Goal: Task Accomplishment & Management: Complete application form

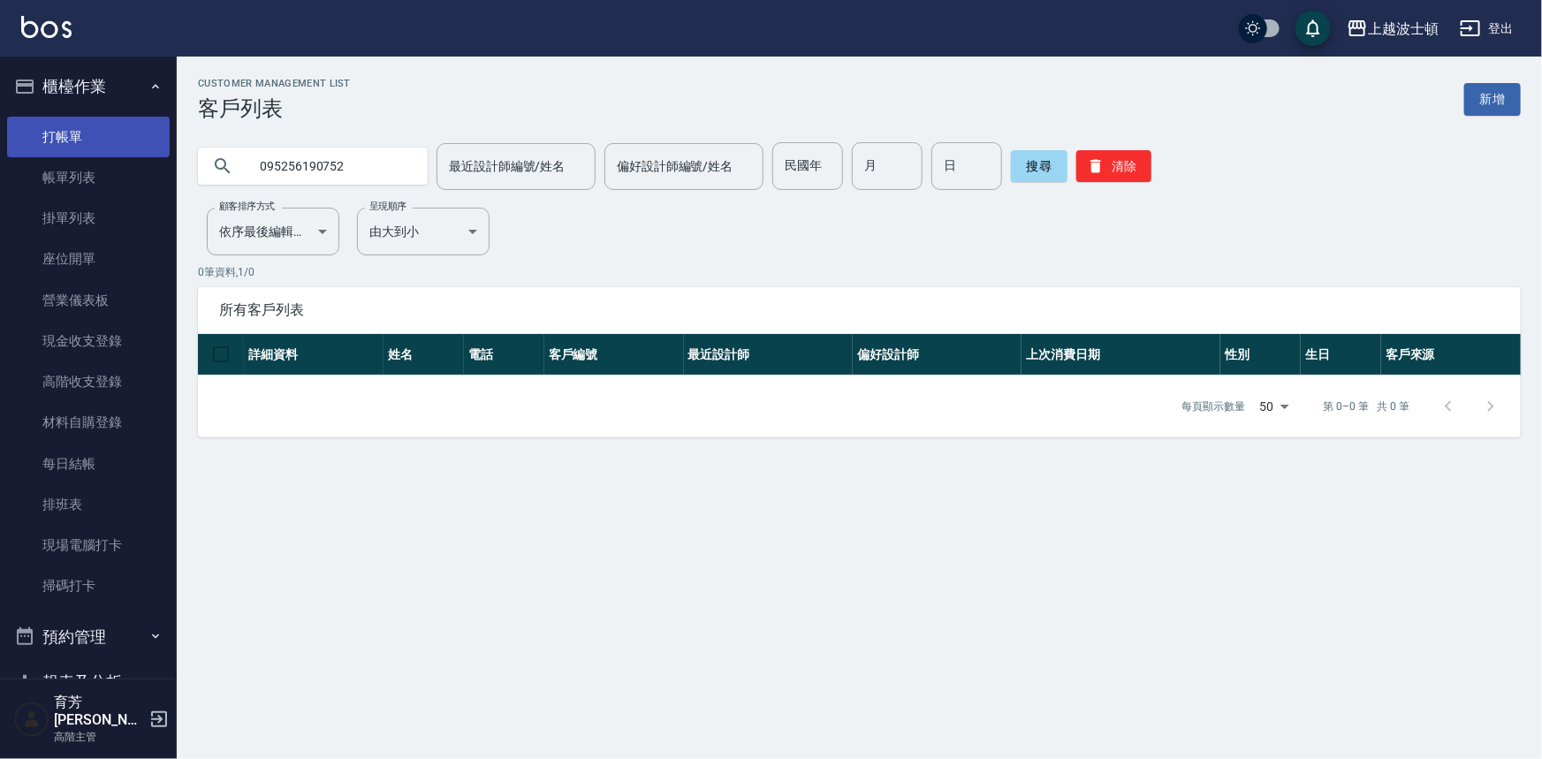
type input "095256190752"
click at [83, 193] on link "帳單列表" at bounding box center [88, 177] width 163 height 41
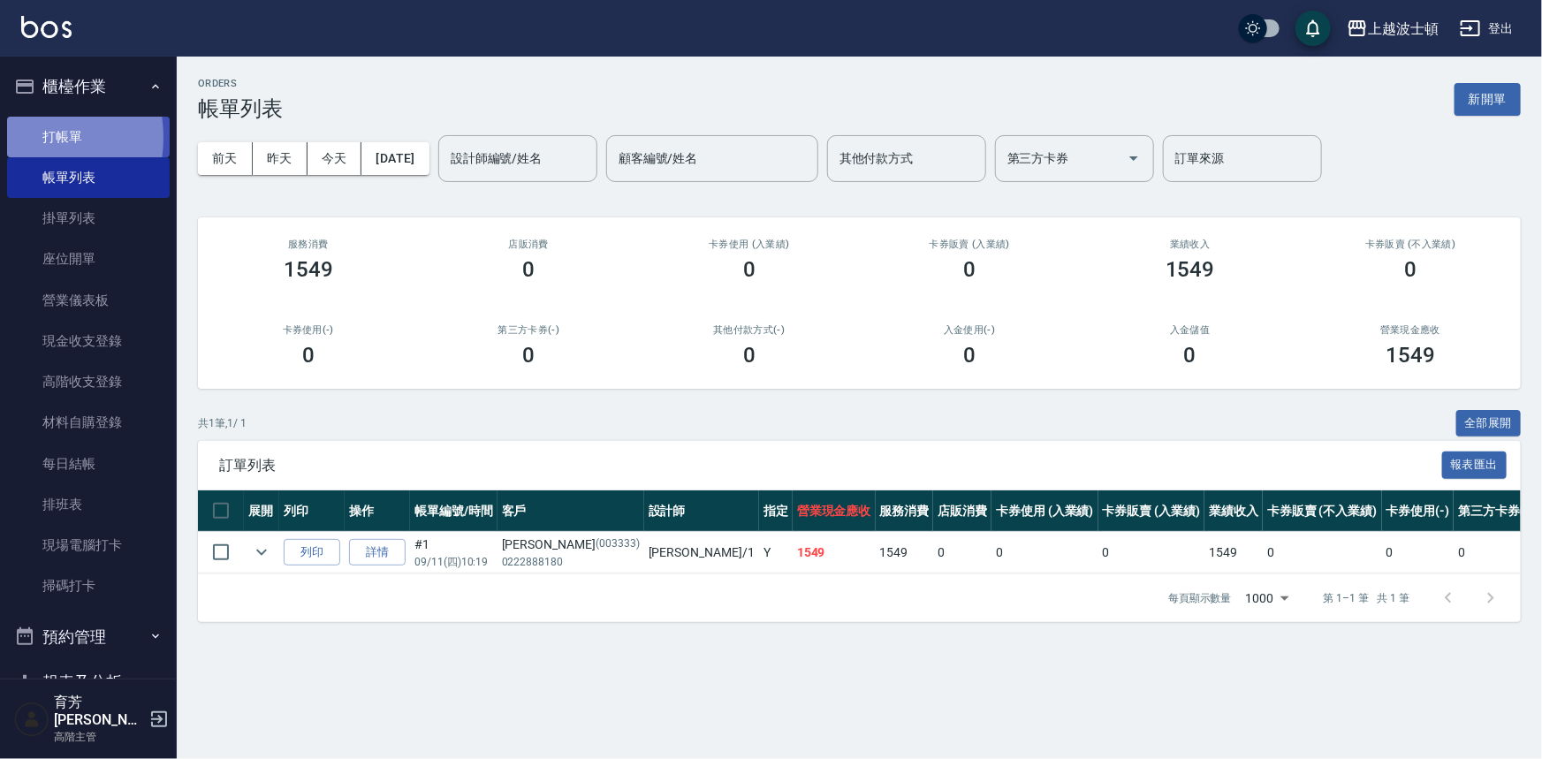
click at [12, 137] on link "打帳單" at bounding box center [88, 137] width 163 height 41
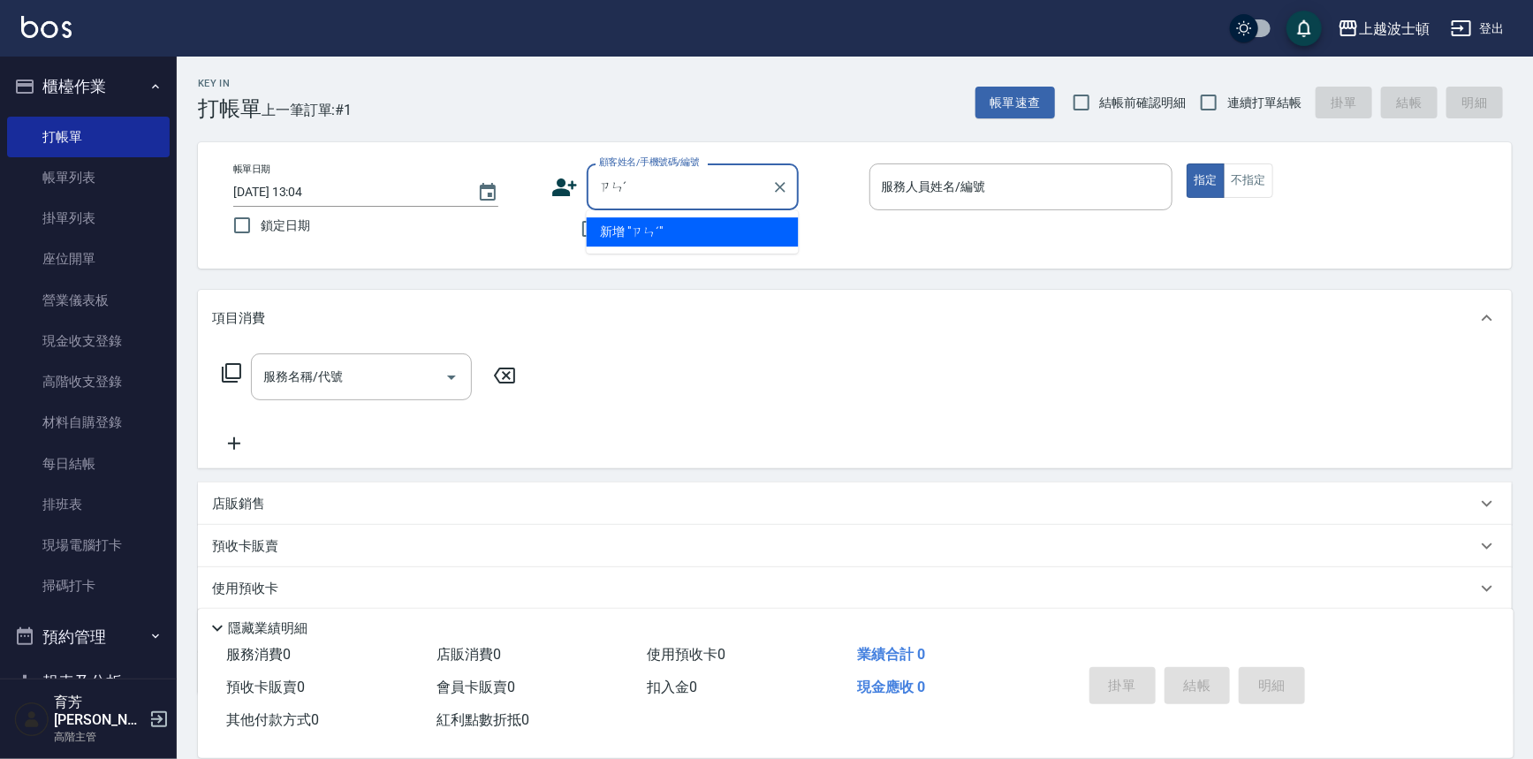
type input "ㄗ"
click at [651, 231] on li "[PERSON_NAME]/0900117348/663355" at bounding box center [693, 231] width 212 height 29
type input "[PERSON_NAME]/0900117348/663355"
type input "Vicky-13"
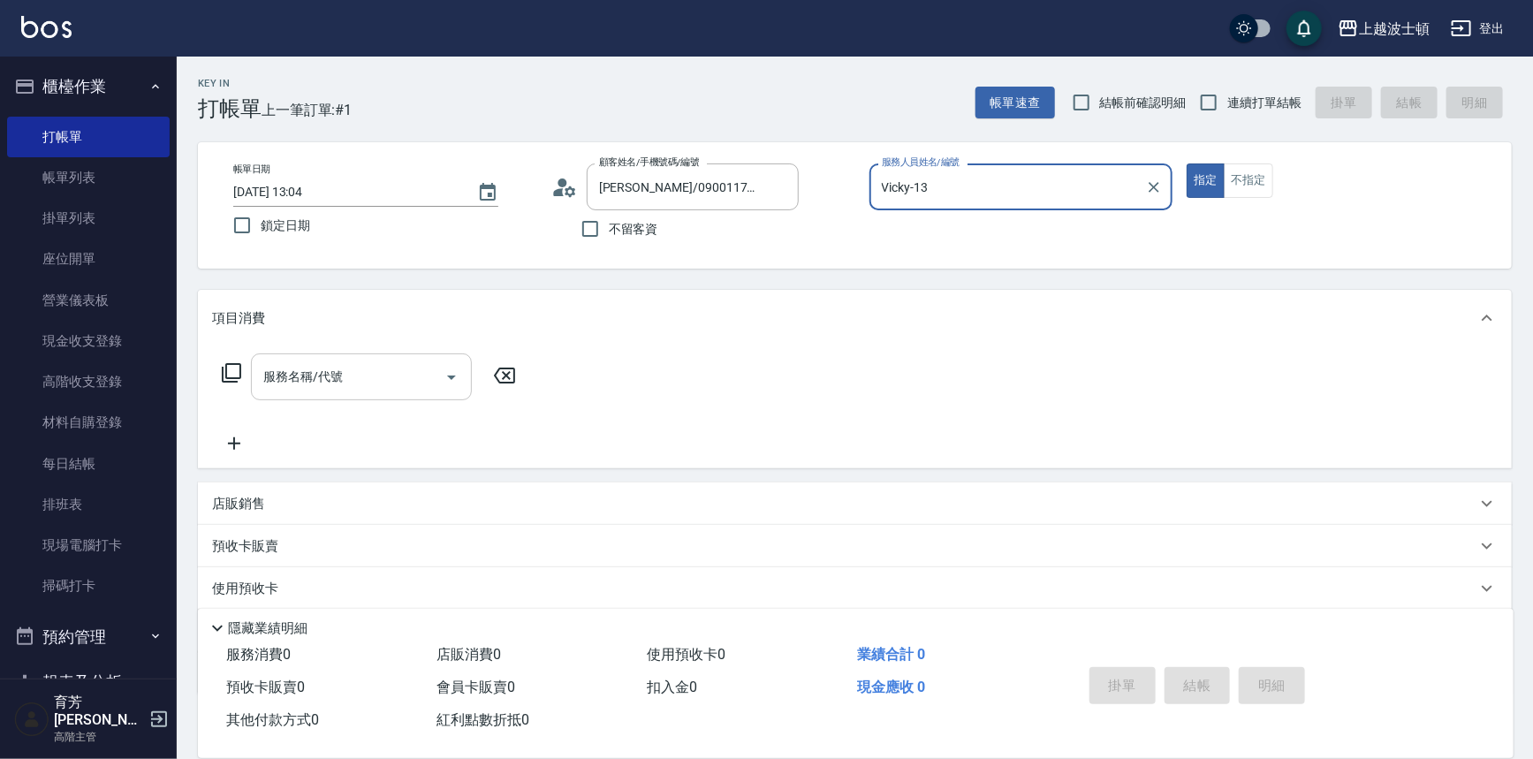
click at [417, 390] on input "服務名稱/代號" at bounding box center [348, 376] width 178 height 31
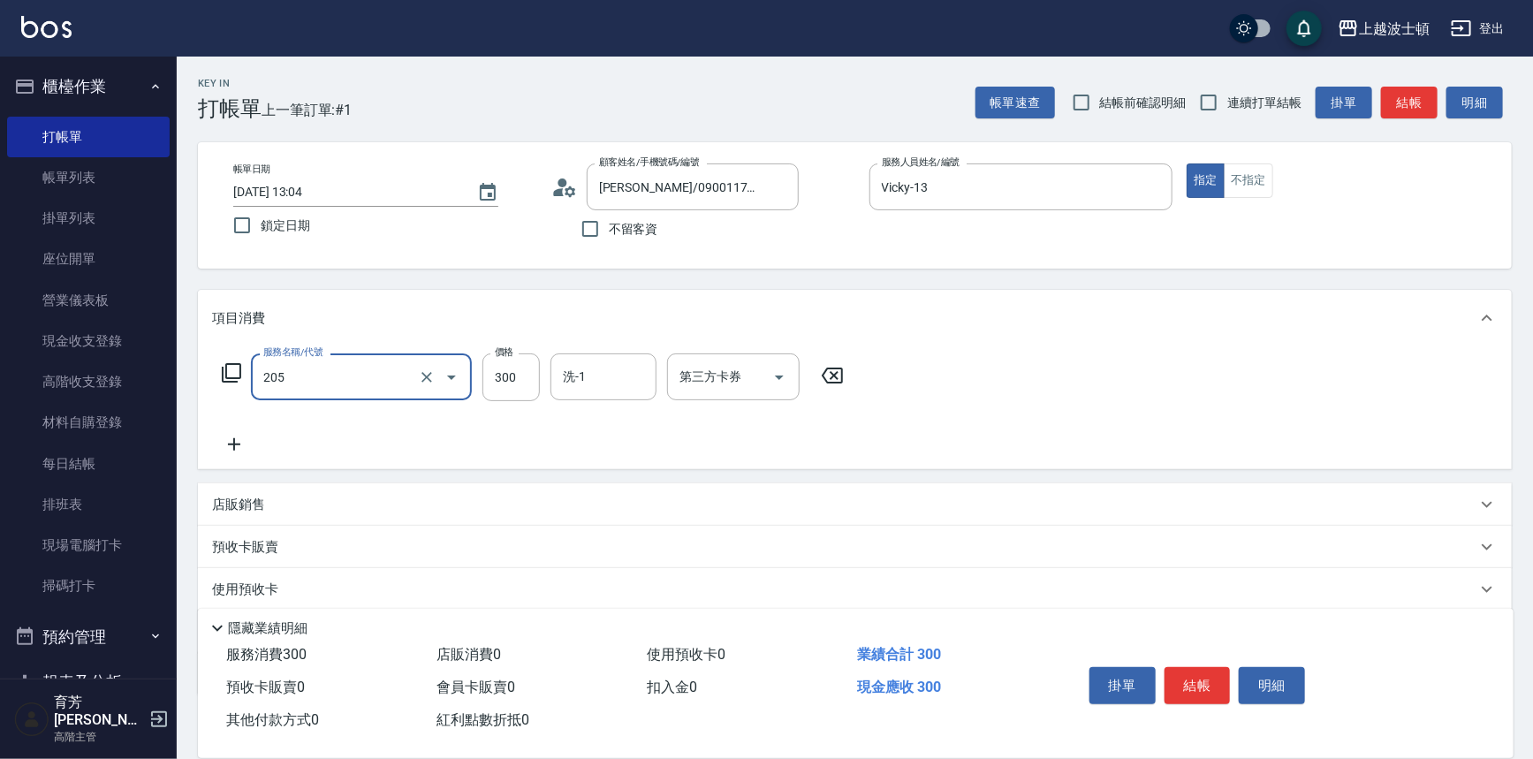
type input "洗髮(205)"
click at [239, 439] on icon at bounding box center [234, 444] width 44 height 21
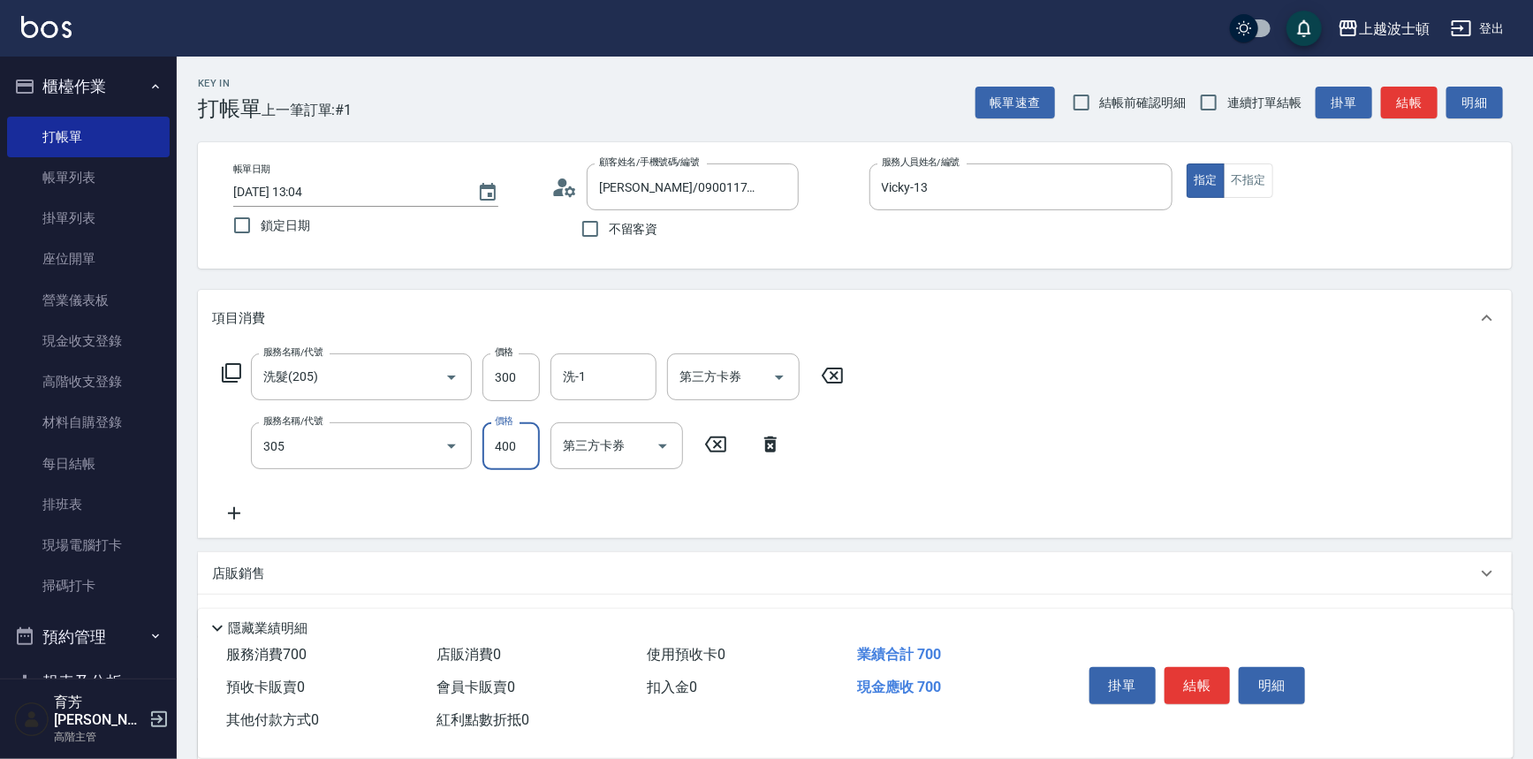
type input "剪髮(305)"
click at [515, 444] on input "400" at bounding box center [510, 446] width 57 height 48
type input "350"
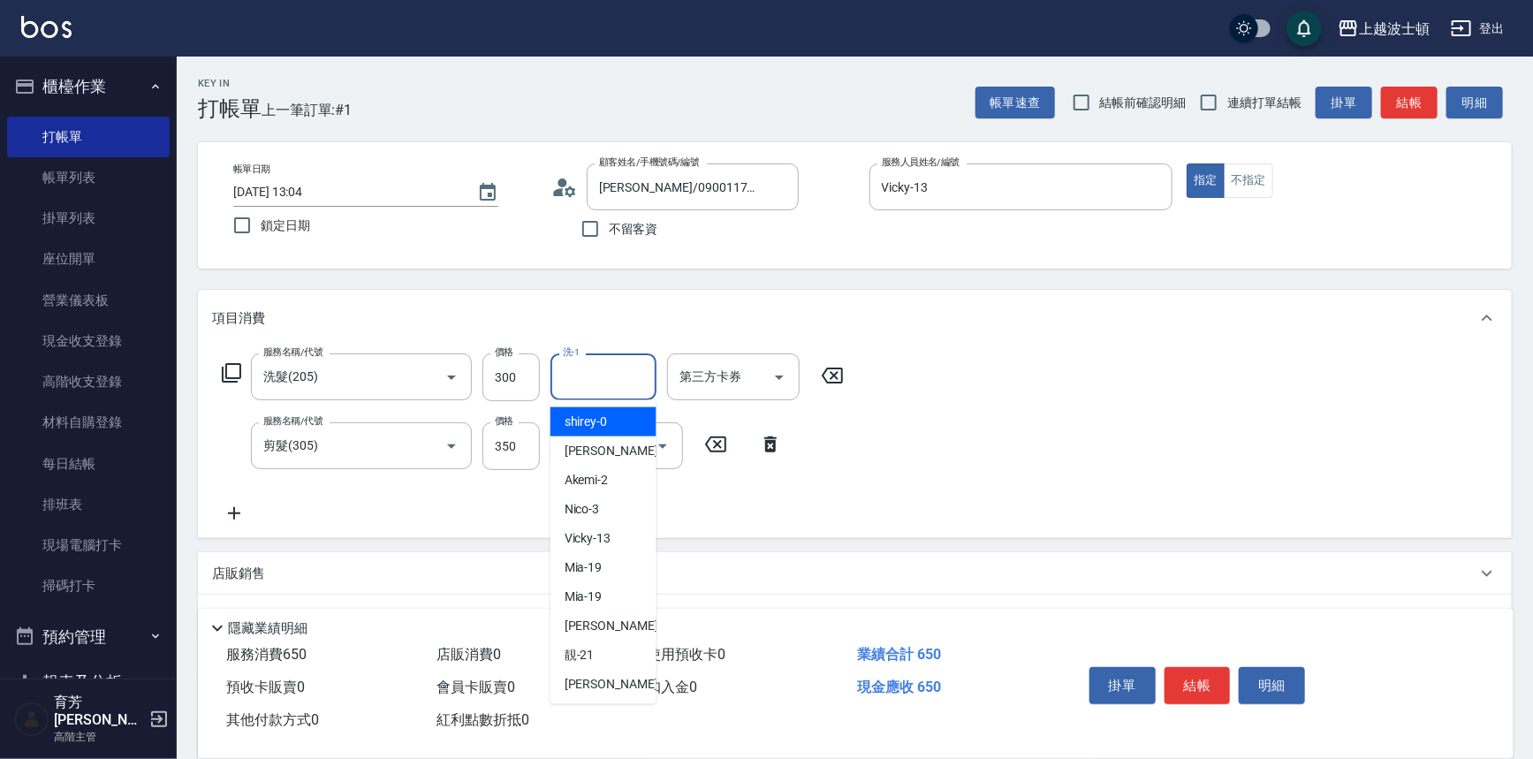
click at [595, 361] on input "洗-1" at bounding box center [603, 376] width 90 height 31
type input "怡廷-41"
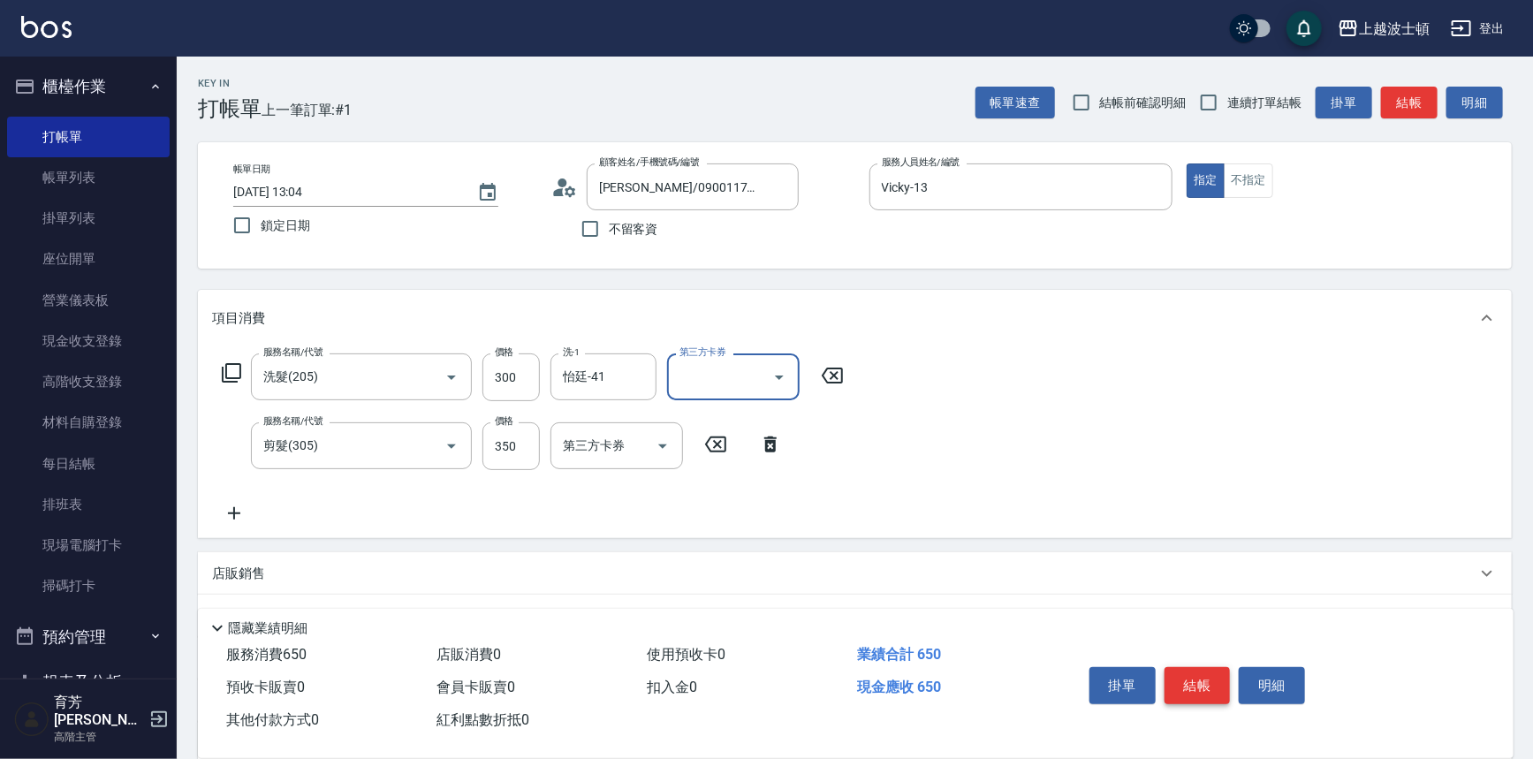
click at [1193, 680] on button "結帳" at bounding box center [1197, 685] width 66 height 37
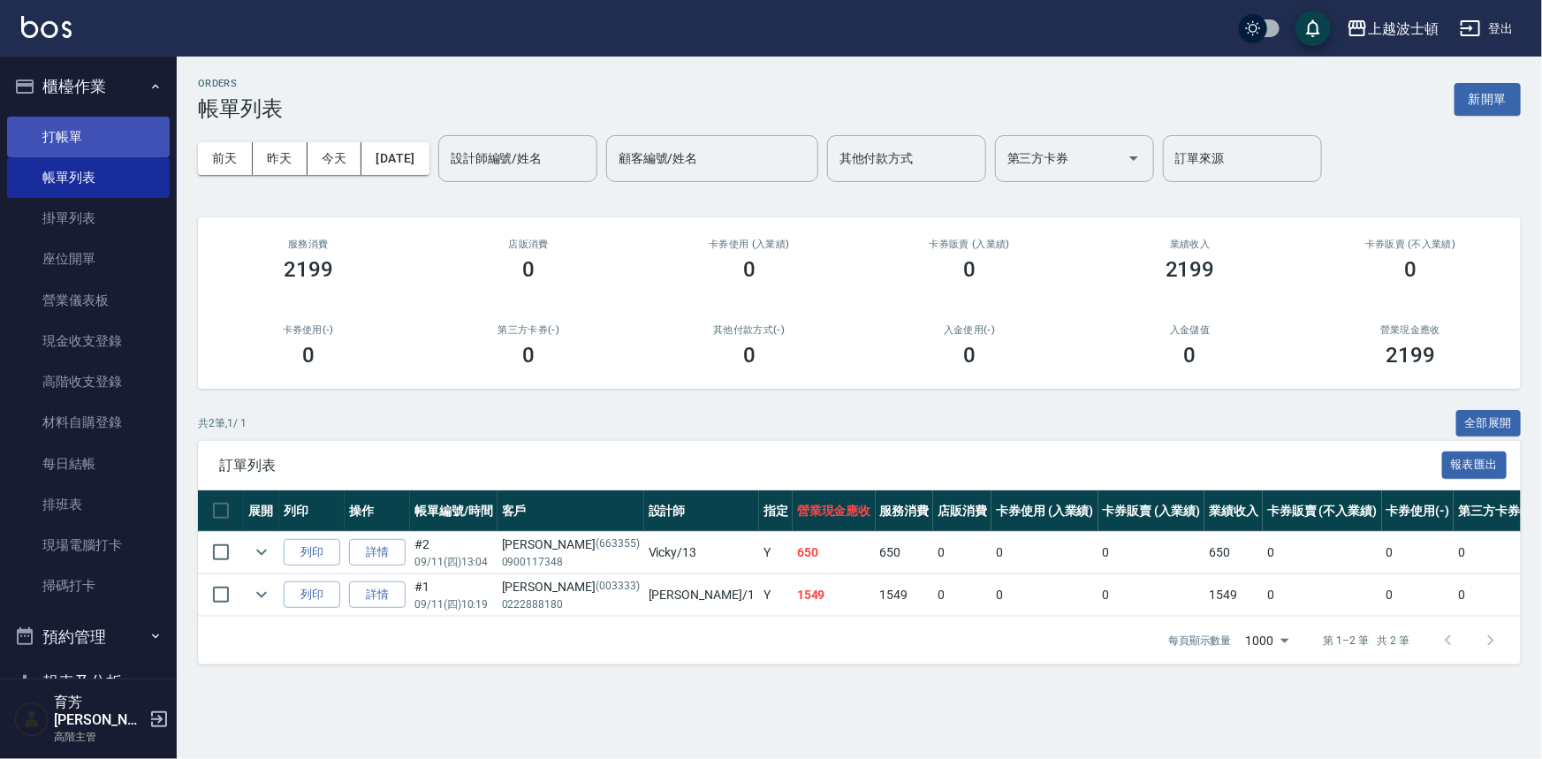
click at [63, 125] on link "打帳單" at bounding box center [88, 137] width 163 height 41
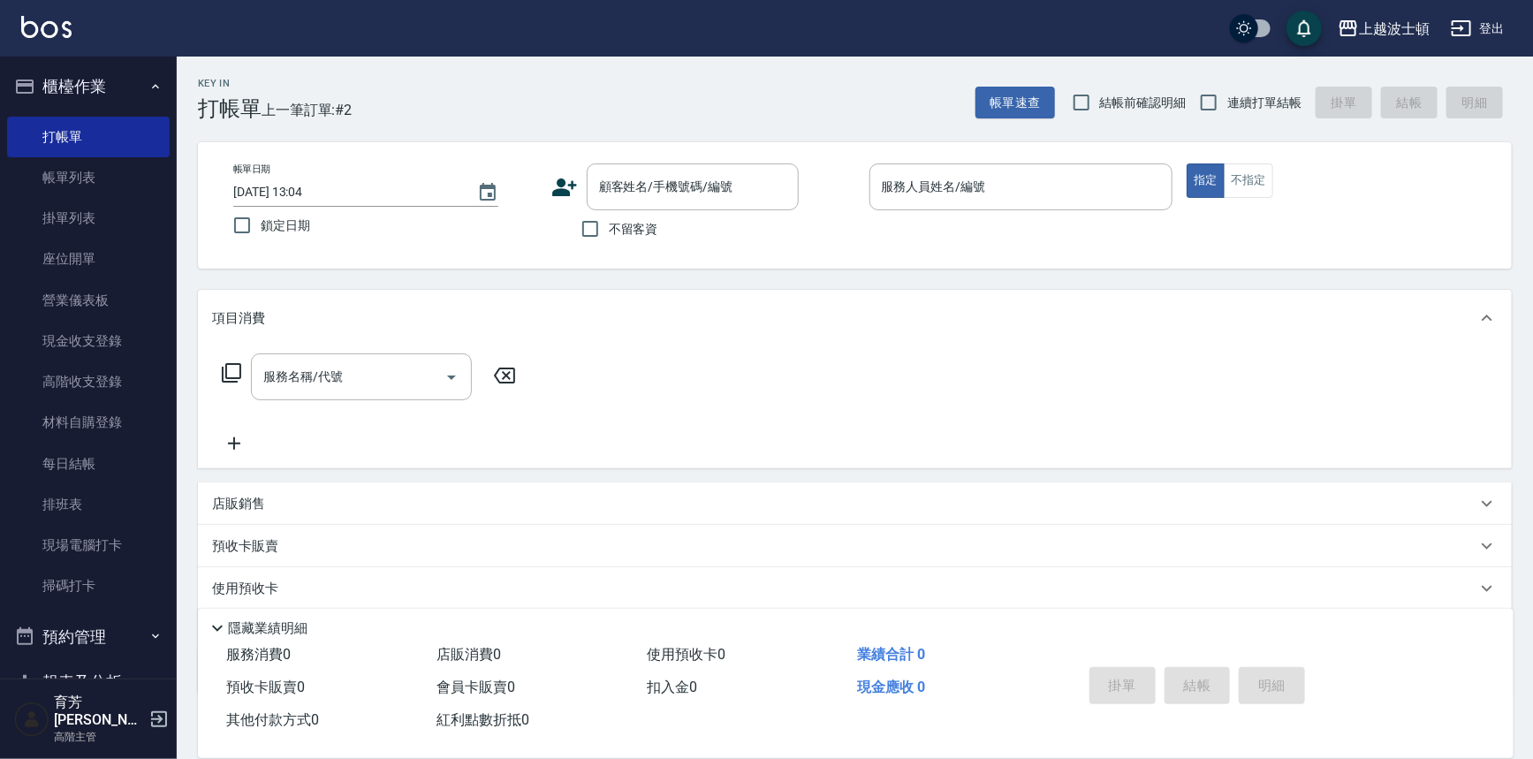
click at [642, 231] on span "不留客資" at bounding box center [633, 229] width 49 height 19
click at [609, 231] on input "不留客資" at bounding box center [590, 228] width 37 height 37
checkbox input "true"
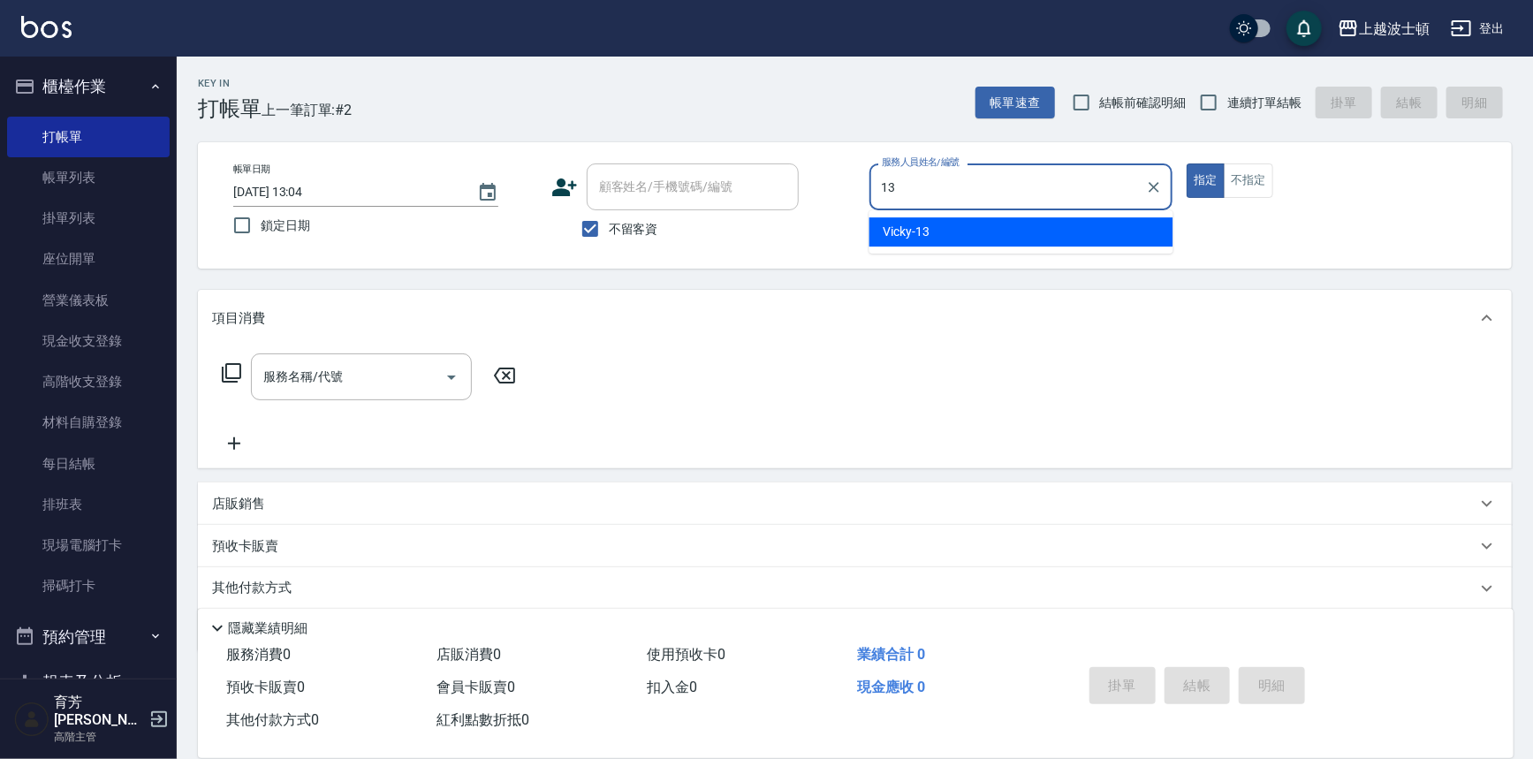
type input "Vicky-13"
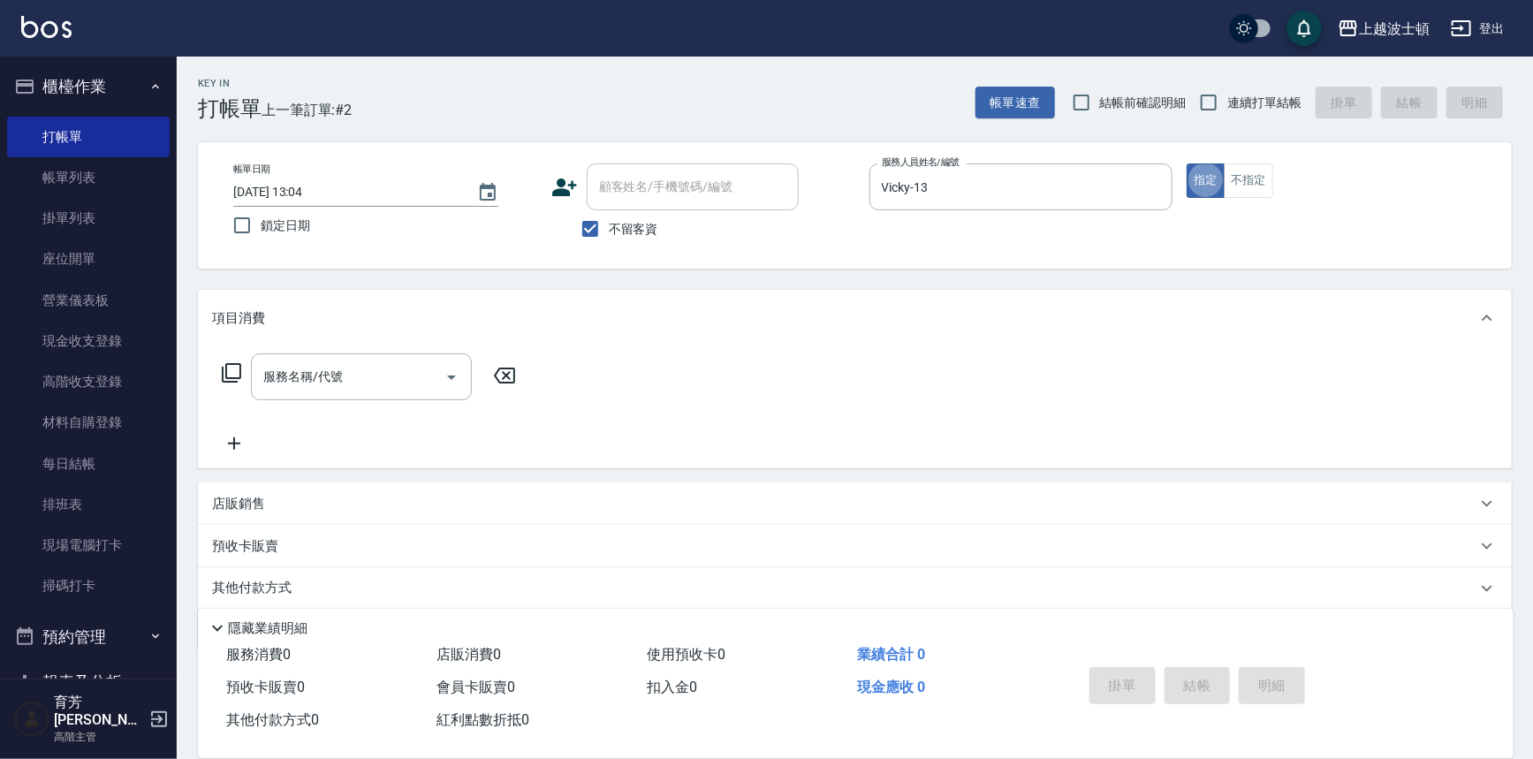
type button "true"
click at [346, 397] on div "服務名稱/代號" at bounding box center [361, 376] width 221 height 47
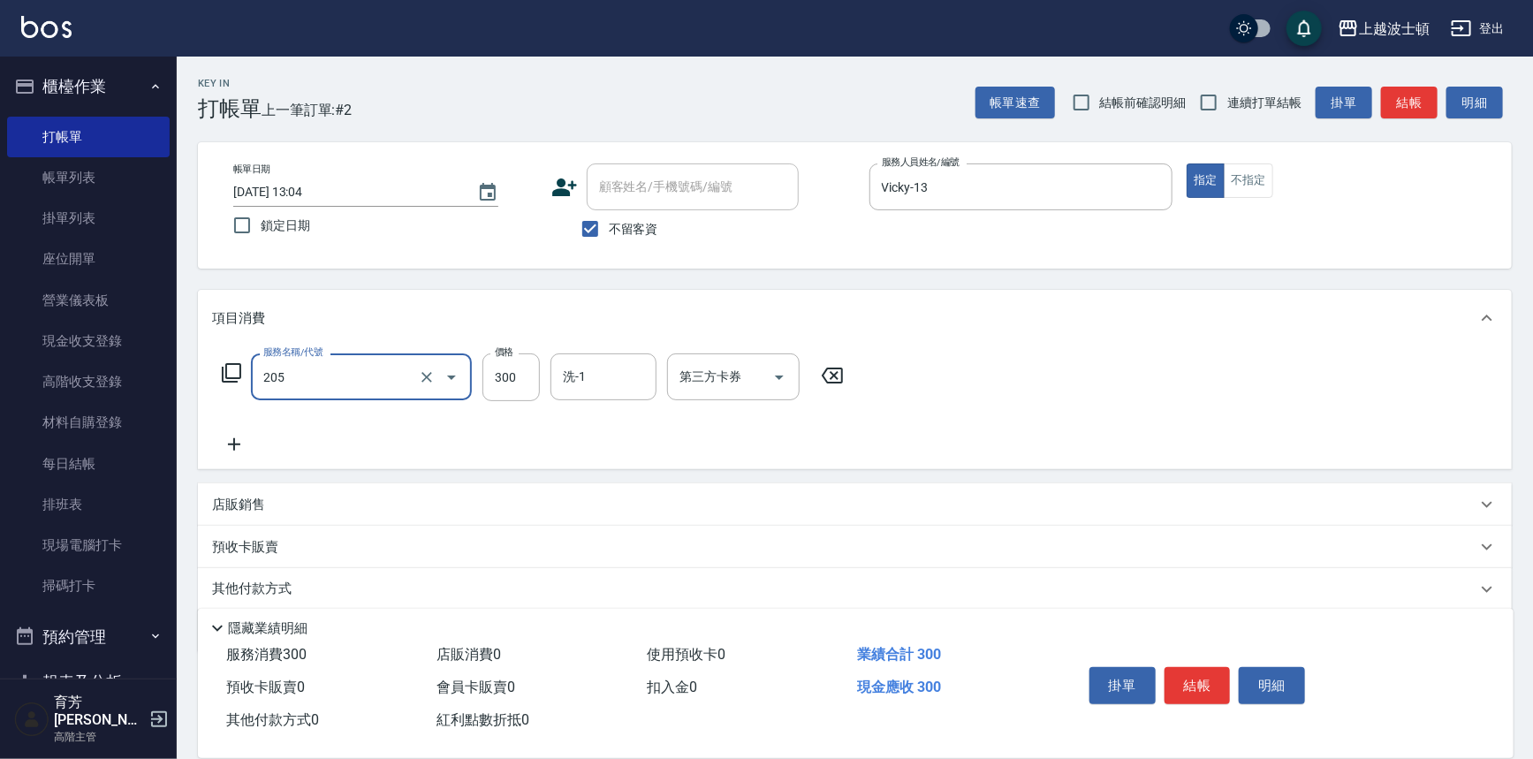
type input "洗髮(205)"
click at [236, 448] on icon at bounding box center [234, 444] width 44 height 21
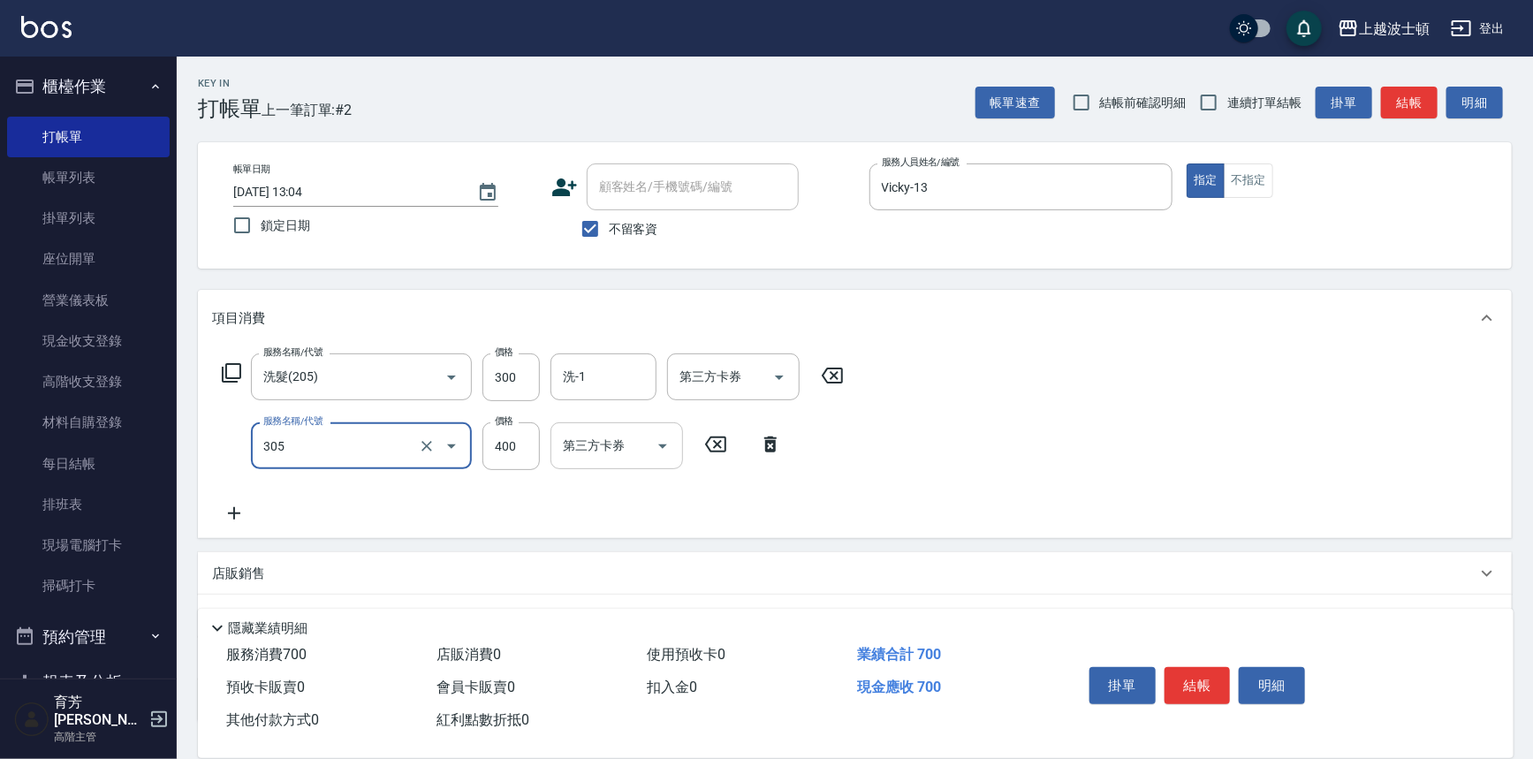
type input "剪髮(305)"
click at [559, 431] on input "第三方卡券" at bounding box center [603, 445] width 90 height 31
click at [498, 450] on input "400" at bounding box center [510, 446] width 57 height 48
type input "350"
click at [581, 372] on input "洗-1" at bounding box center [603, 376] width 90 height 31
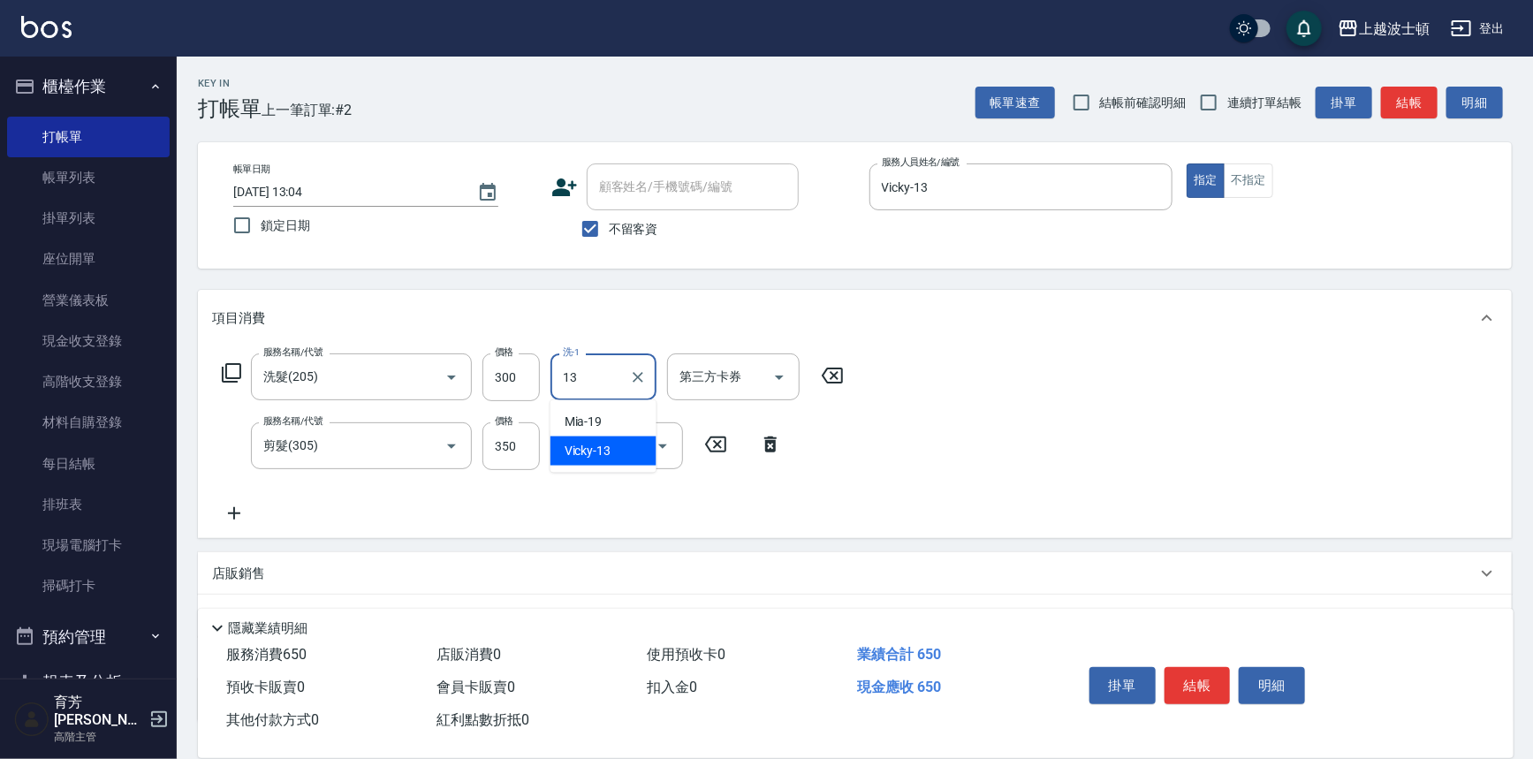
type input "Vicky-13"
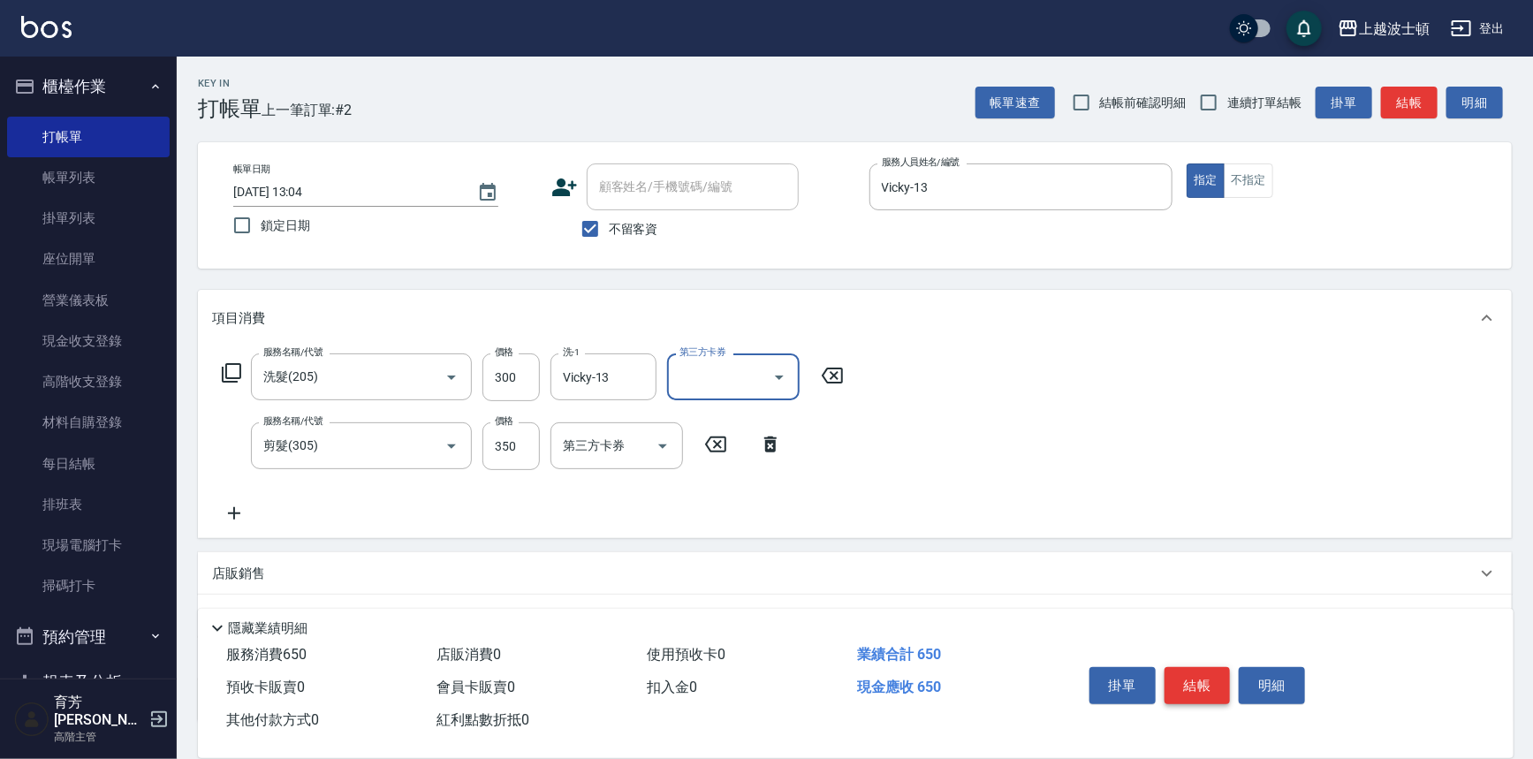
click at [1174, 684] on button "結帳" at bounding box center [1197, 685] width 66 height 37
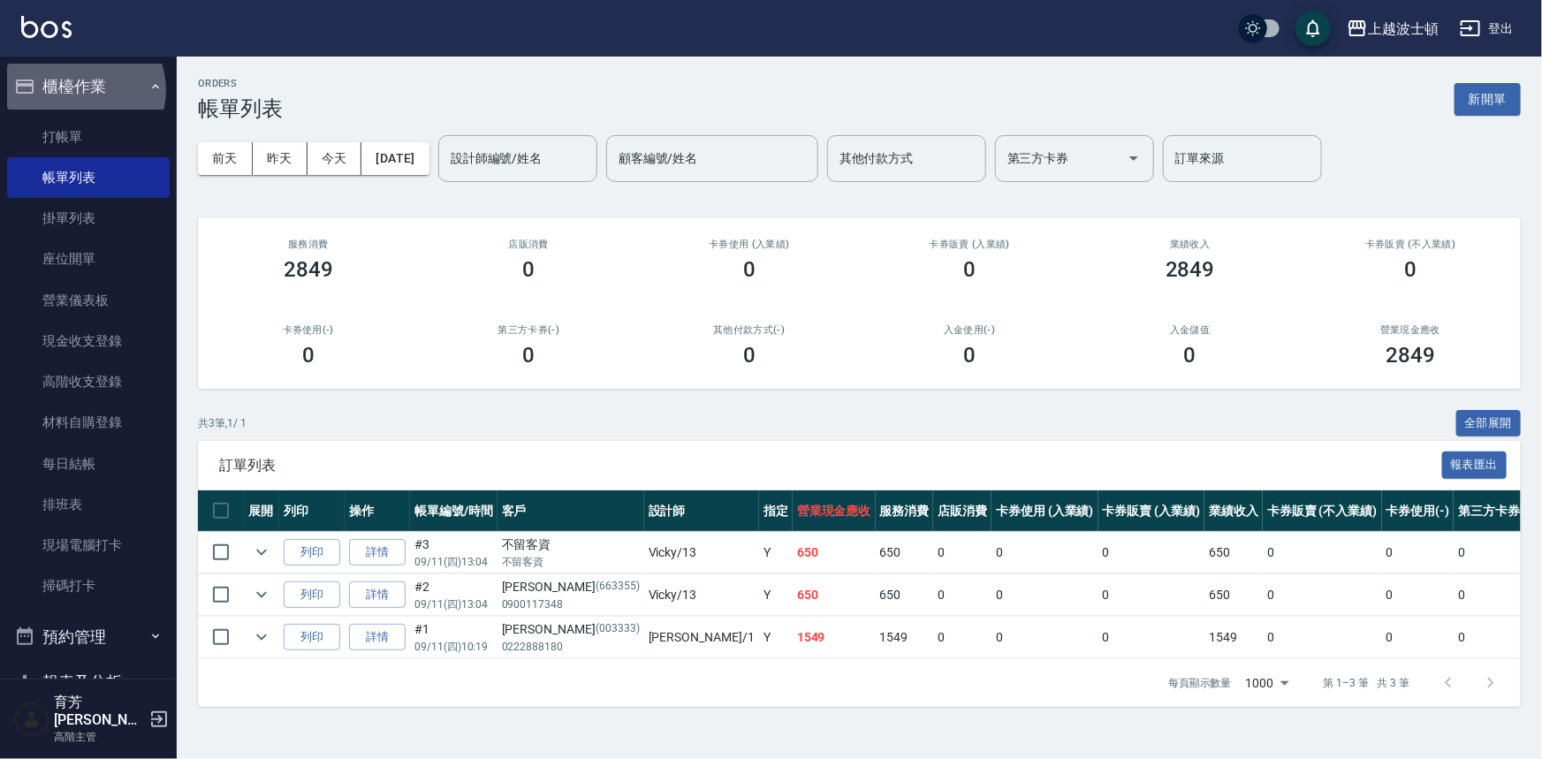
click at [83, 92] on button "櫃檯作業" at bounding box center [88, 87] width 163 height 46
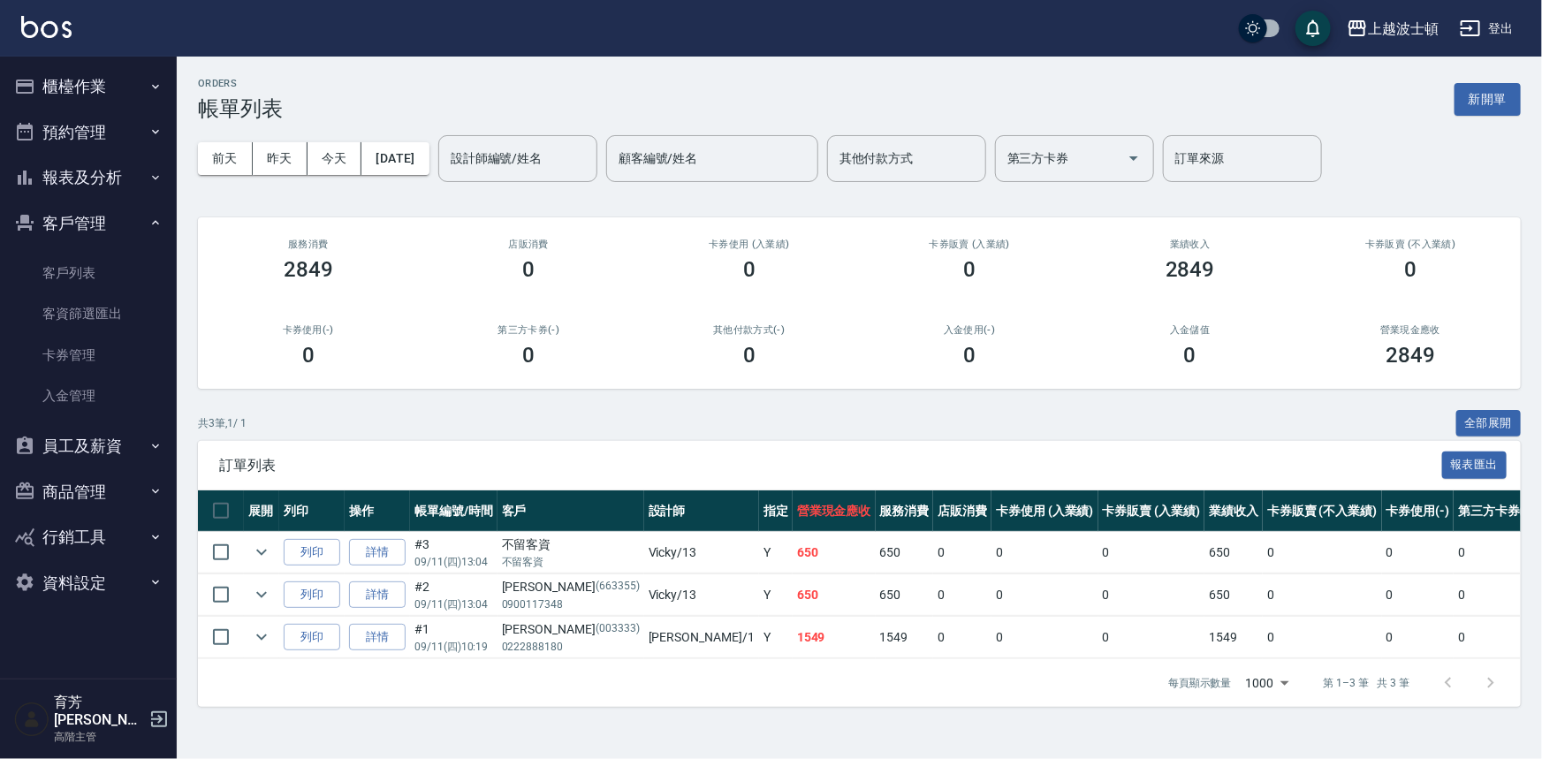
click at [70, 241] on button "客戶管理" at bounding box center [88, 224] width 163 height 46
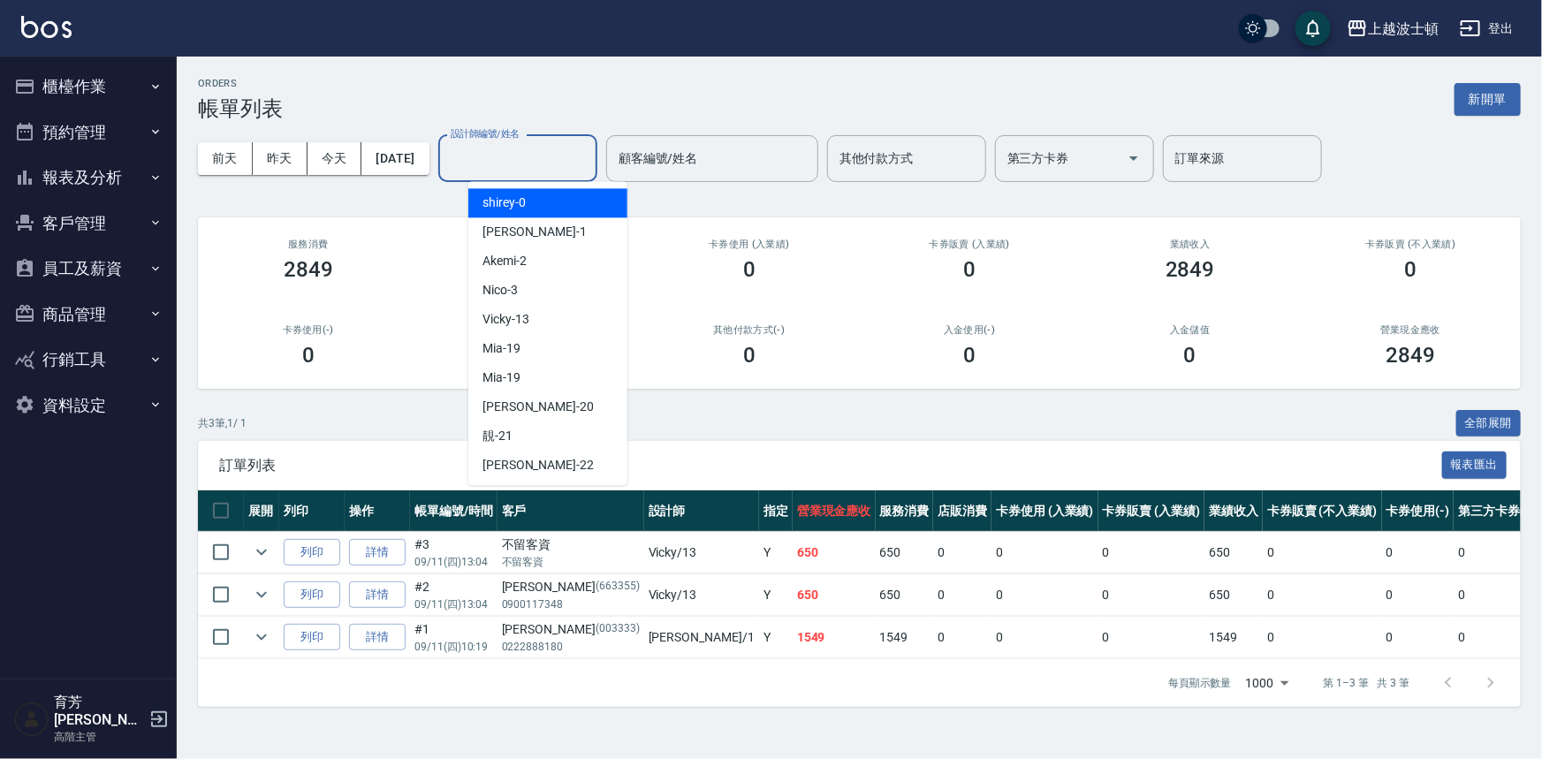
click at [544, 167] on input "設計師編號/姓名" at bounding box center [517, 158] width 143 height 31
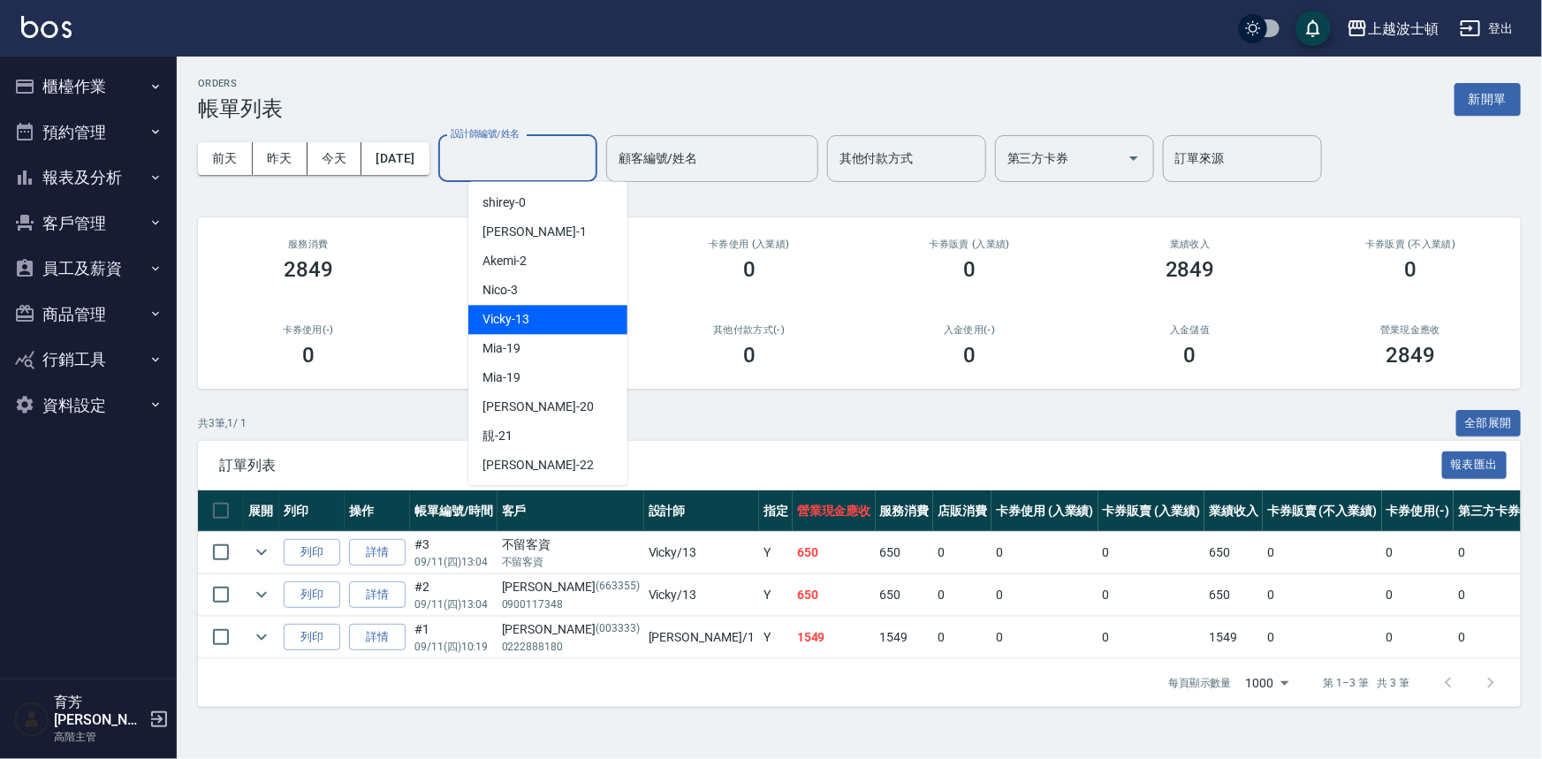
click at [525, 323] on span "Vicky -13" at bounding box center [505, 319] width 47 height 19
type input "Vicky-13"
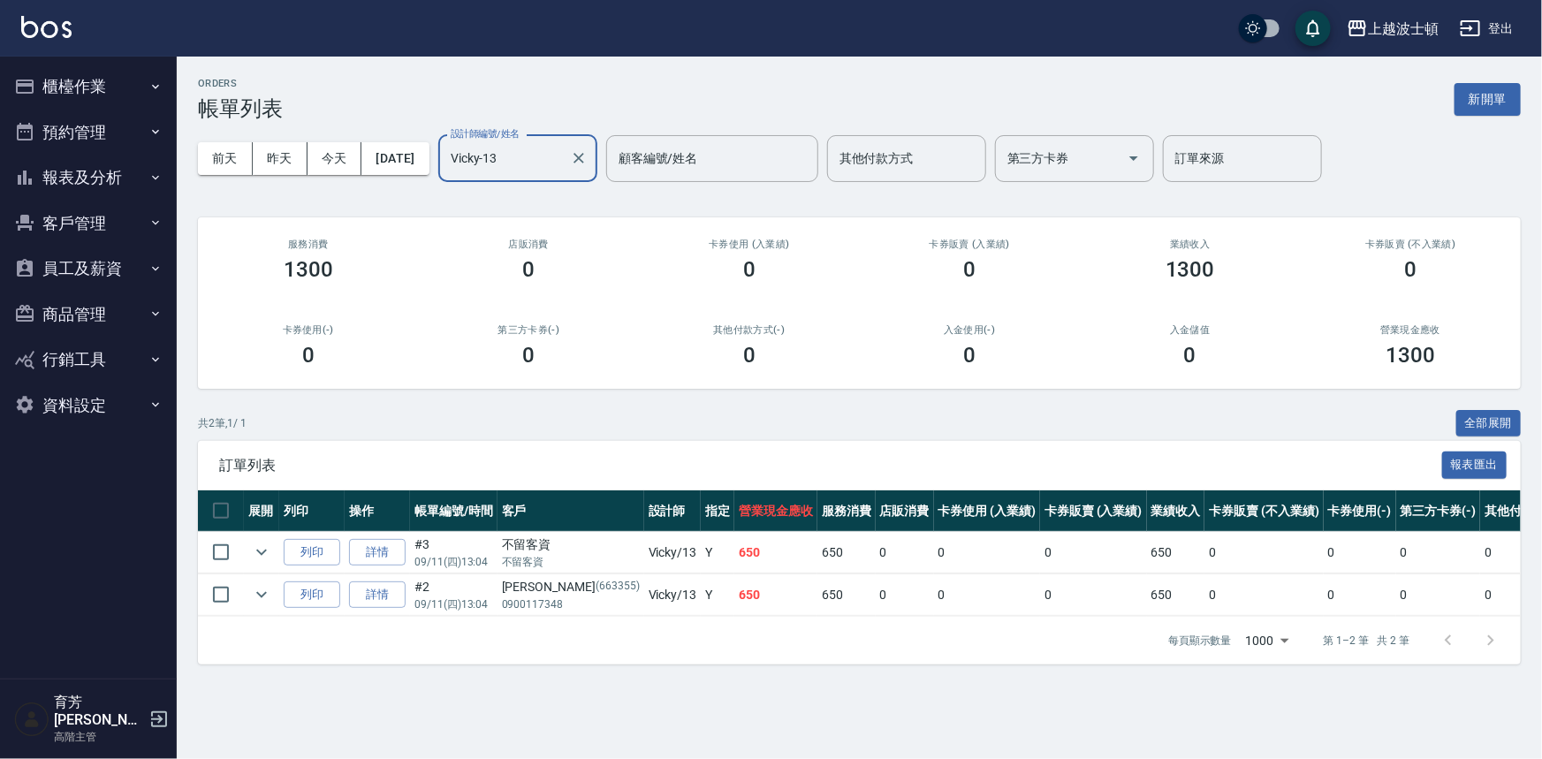
click at [77, 88] on button "櫃檯作業" at bounding box center [88, 87] width 163 height 46
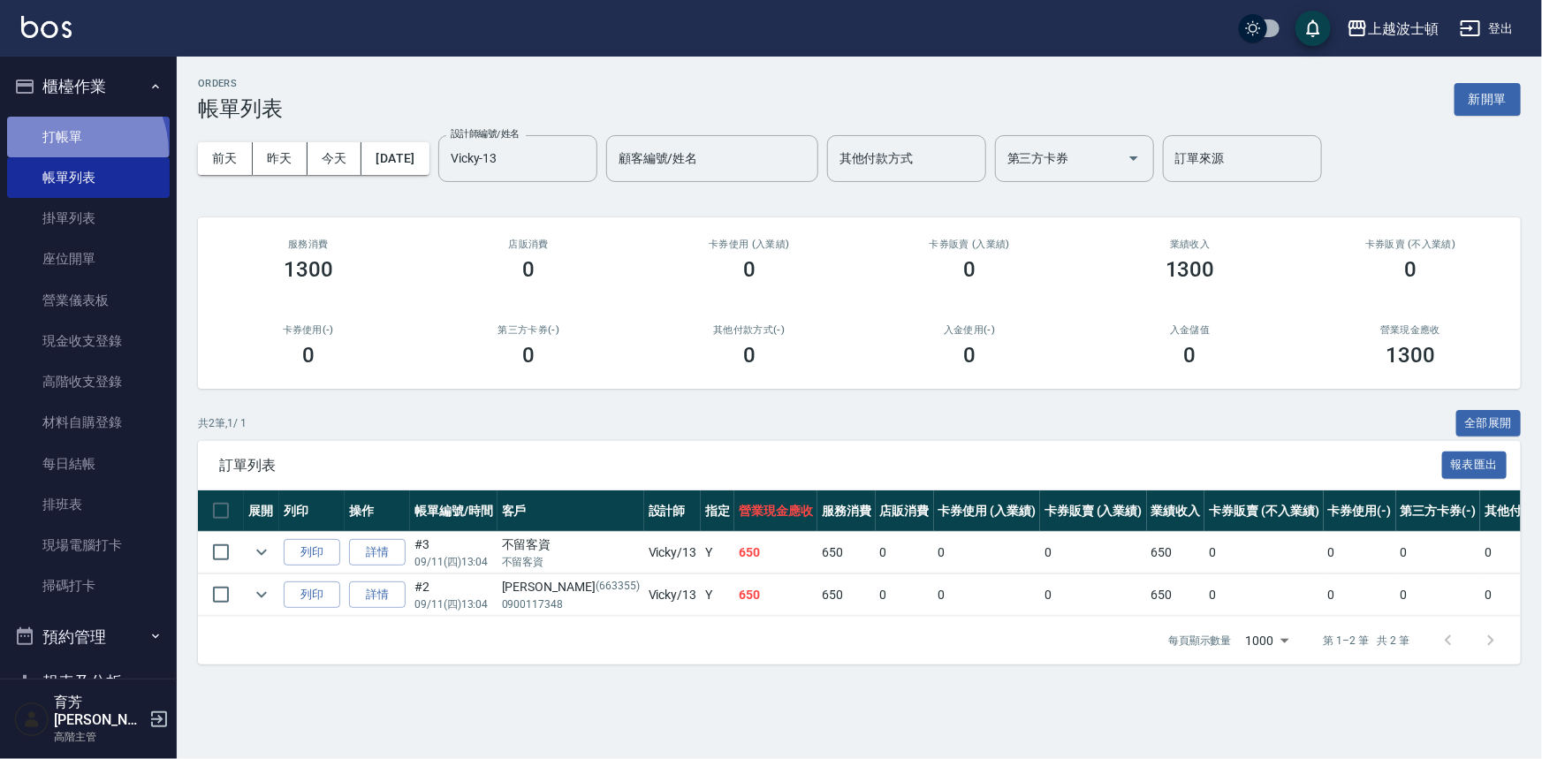
click at [64, 152] on link "打帳單" at bounding box center [88, 137] width 163 height 41
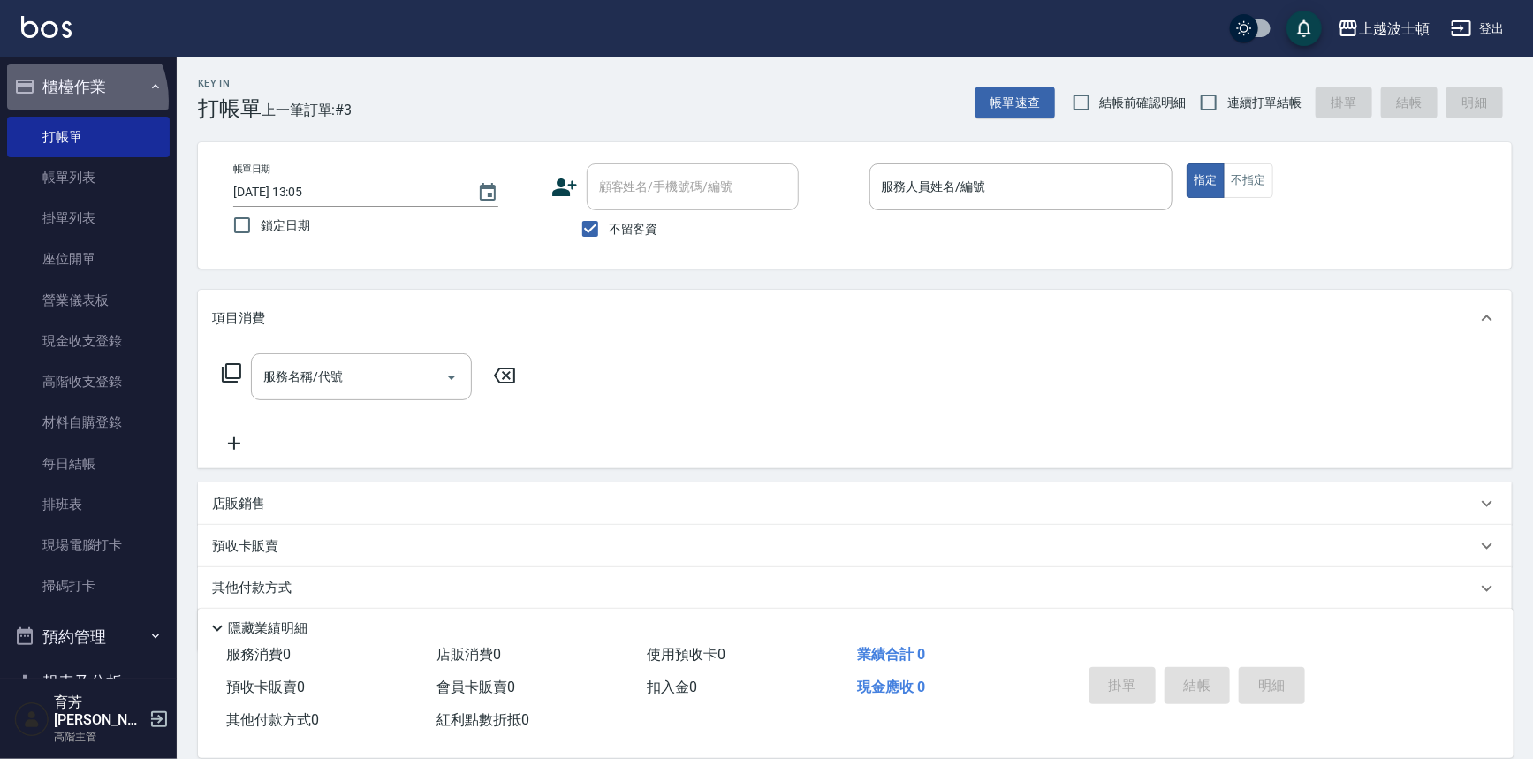
click at [65, 101] on button "櫃檯作業" at bounding box center [88, 87] width 163 height 46
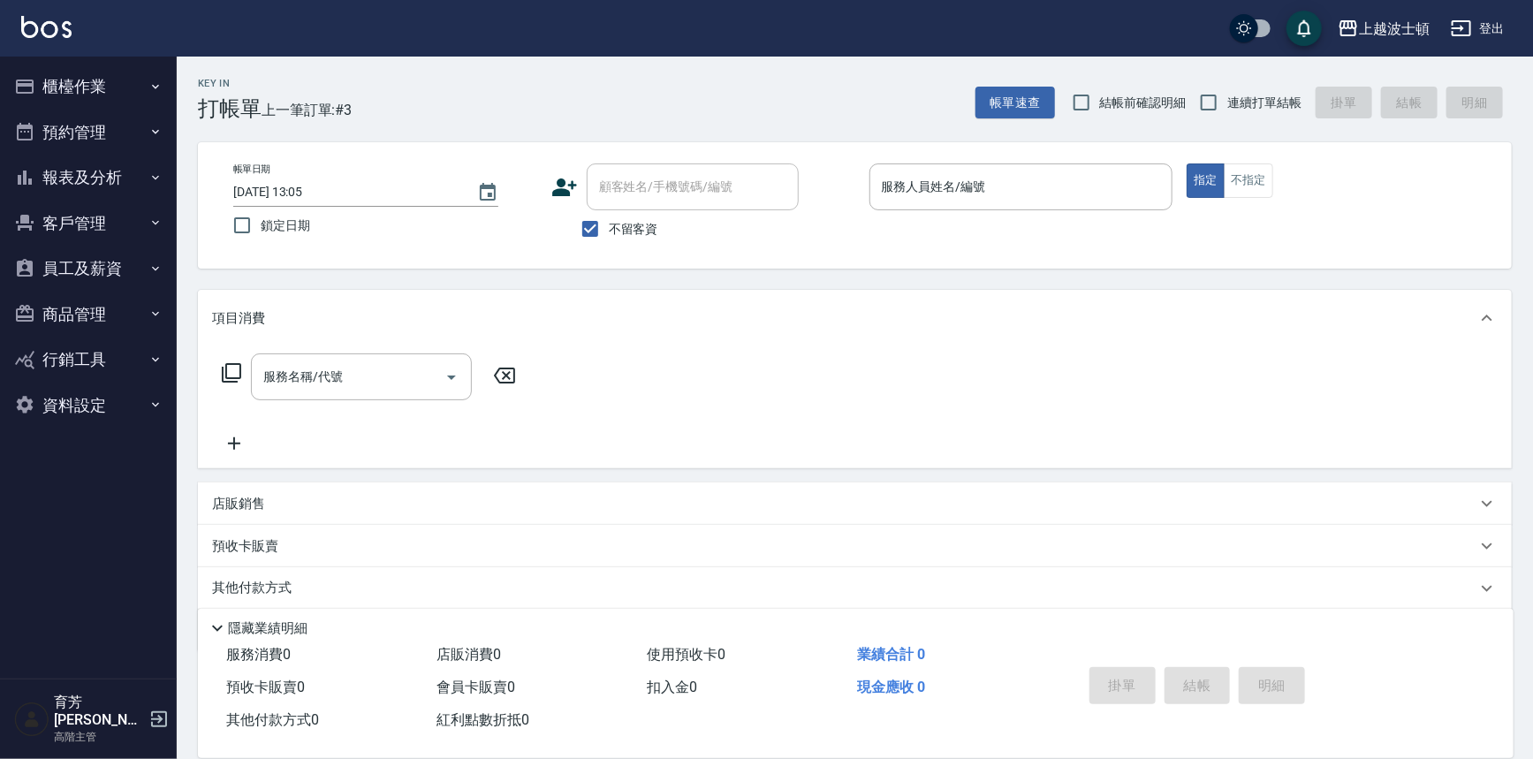
click at [47, 218] on button "客戶管理" at bounding box center [88, 224] width 163 height 46
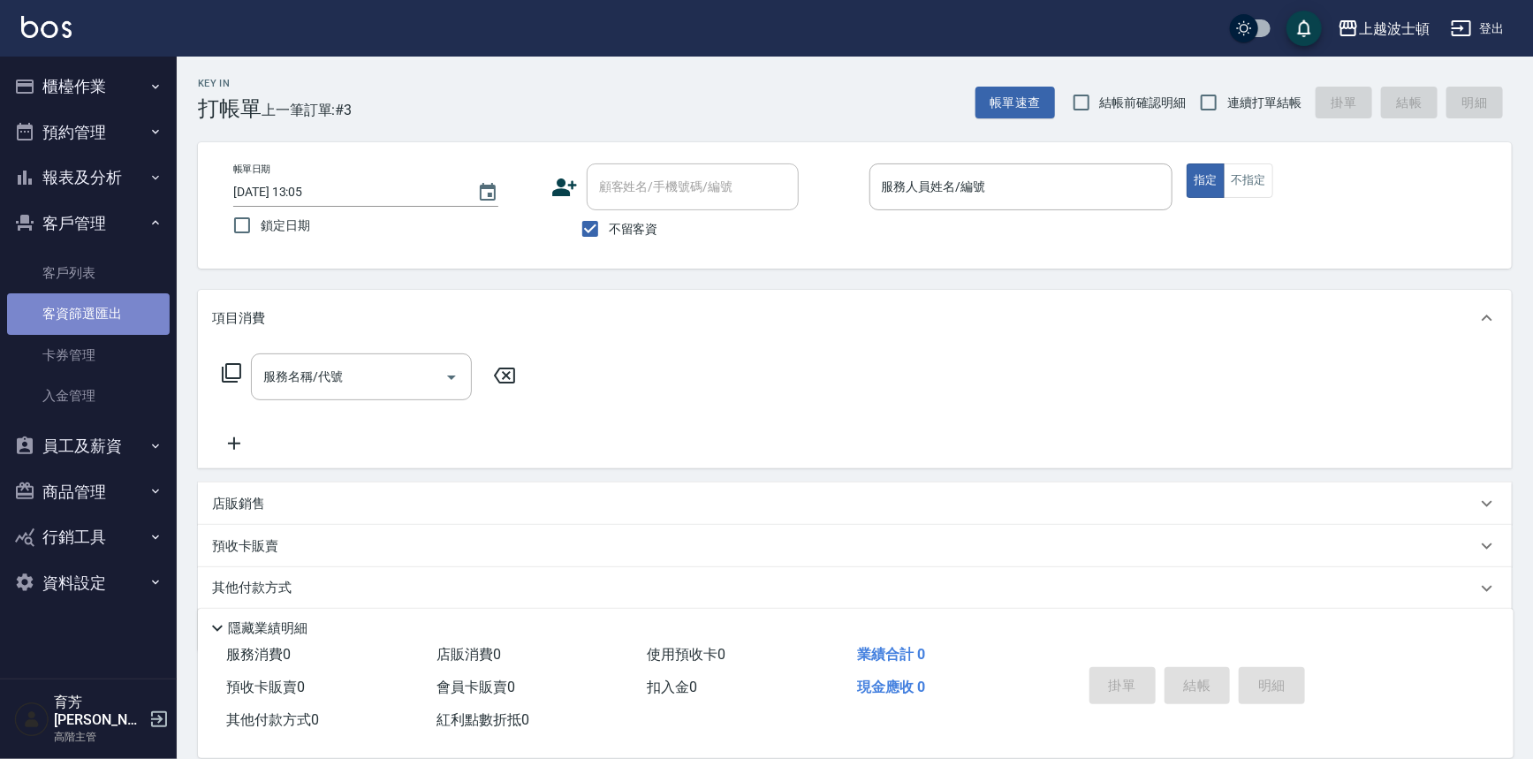
click at [69, 298] on link "客資篩選匯出" at bounding box center [88, 313] width 163 height 41
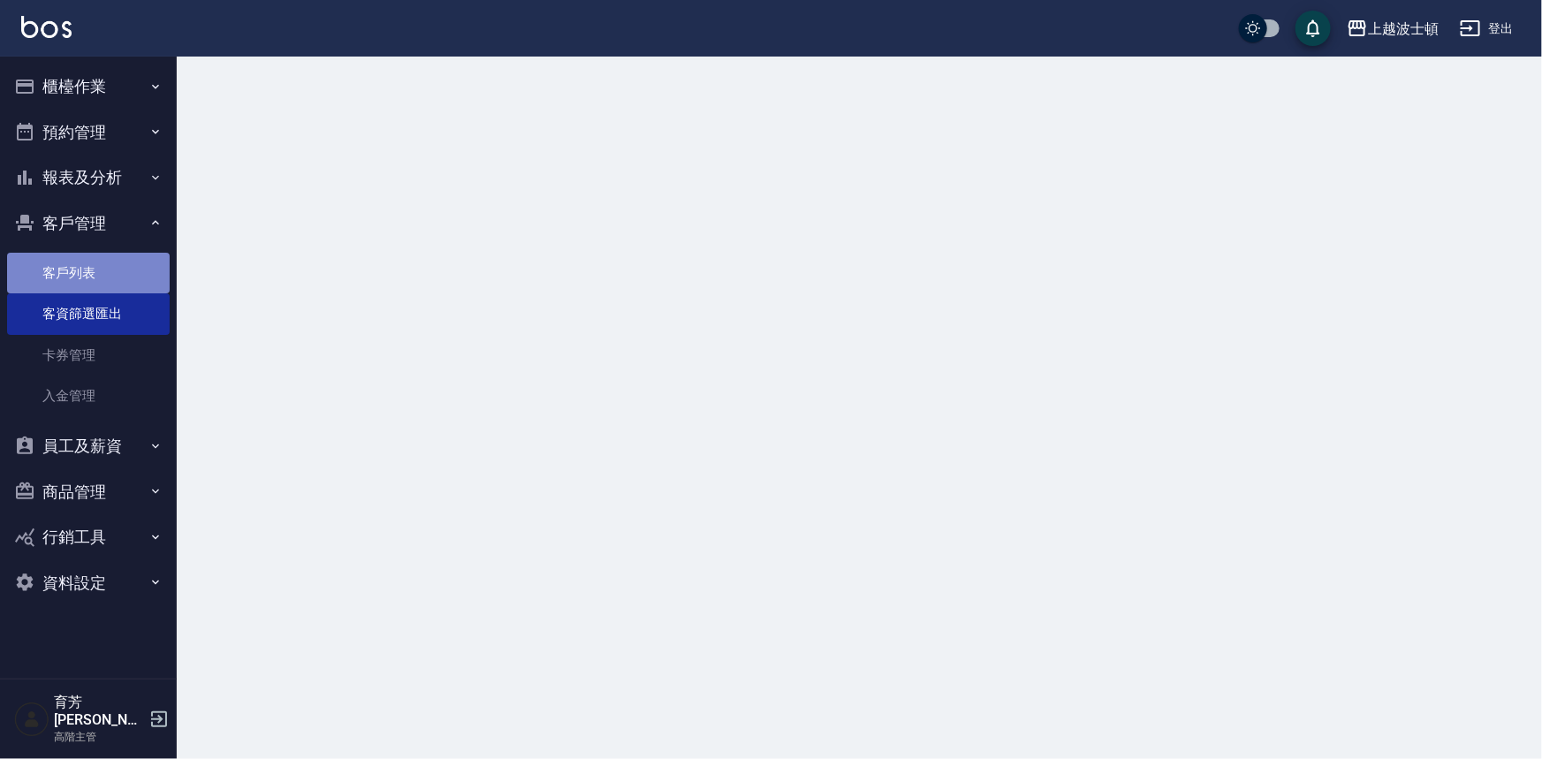
click at [70, 271] on link "客戶列表" at bounding box center [88, 273] width 163 height 41
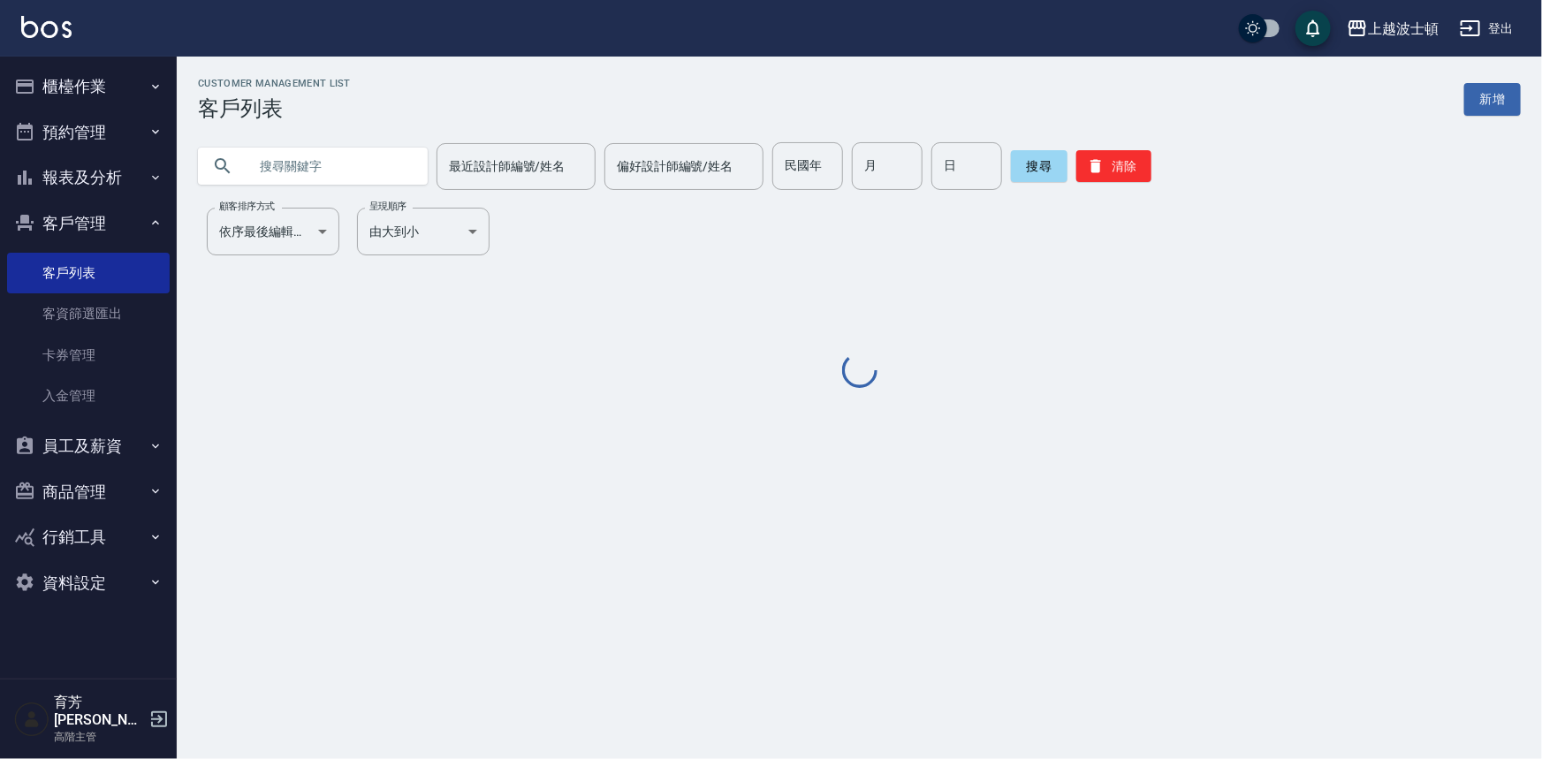
click at [317, 161] on input "text" at bounding box center [330, 166] width 166 height 48
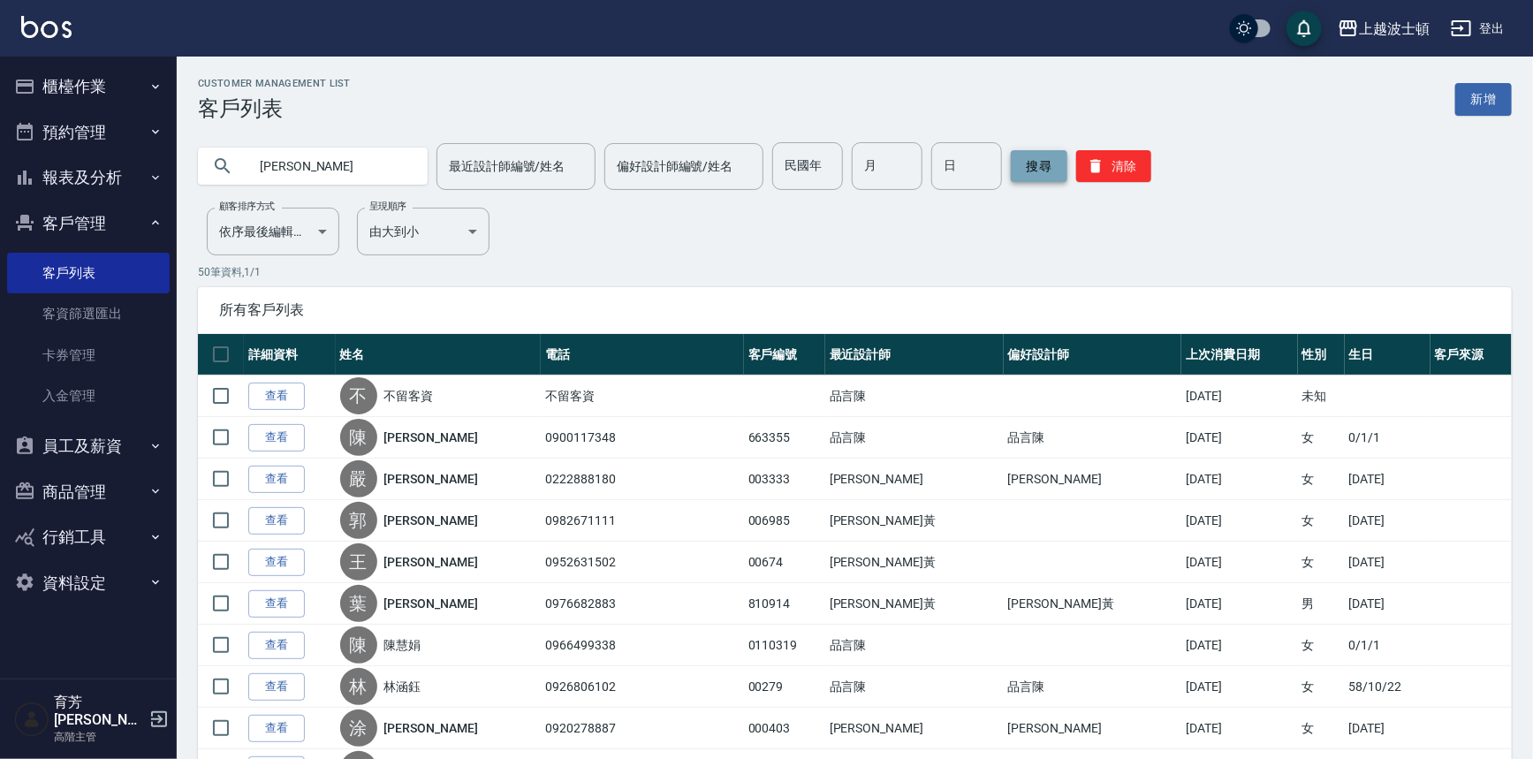
type input "[PERSON_NAME]"
click at [1049, 172] on button "搜尋" at bounding box center [1039, 166] width 57 height 32
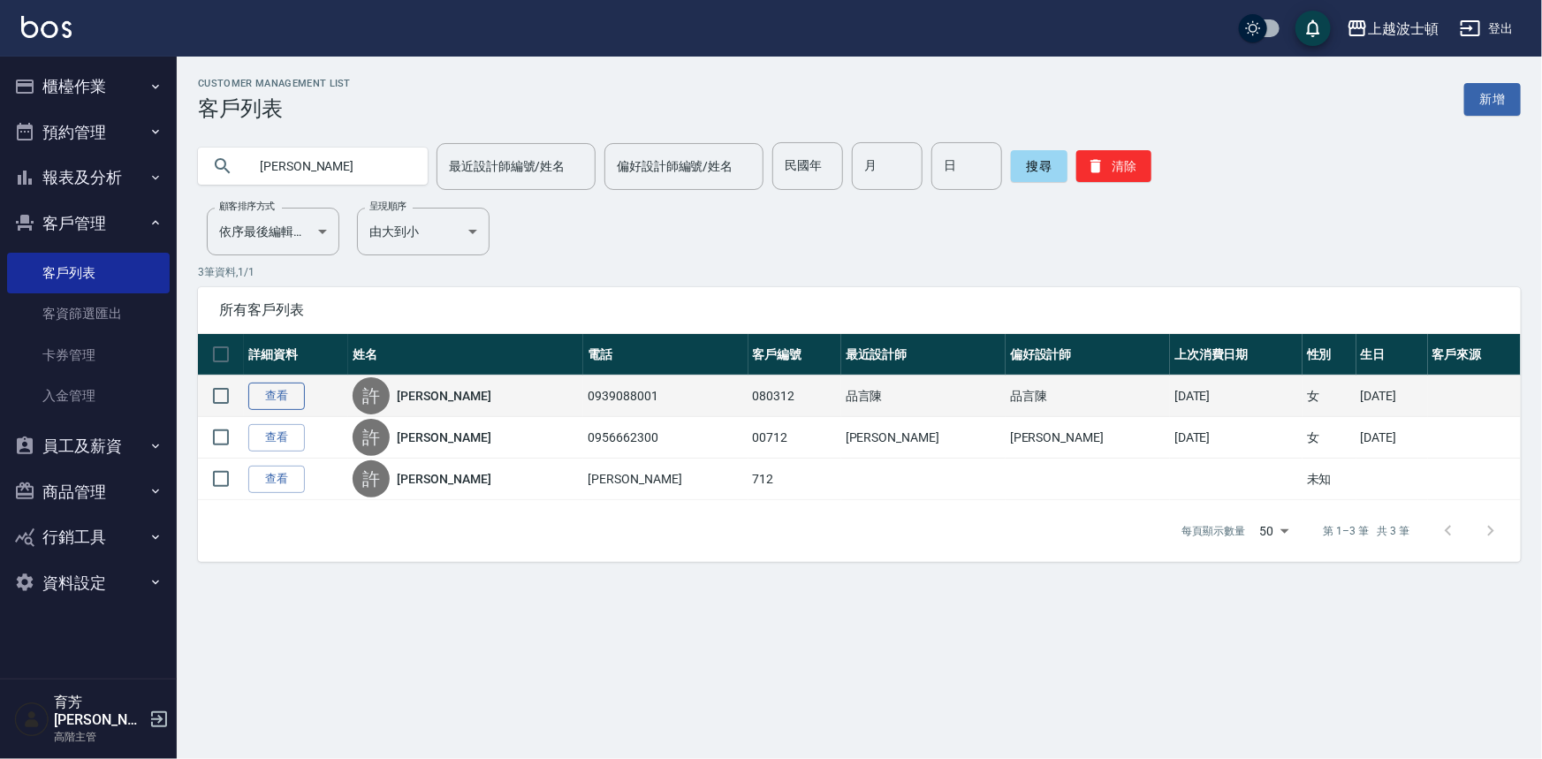
click at [277, 402] on link "查看" at bounding box center [276, 396] width 57 height 27
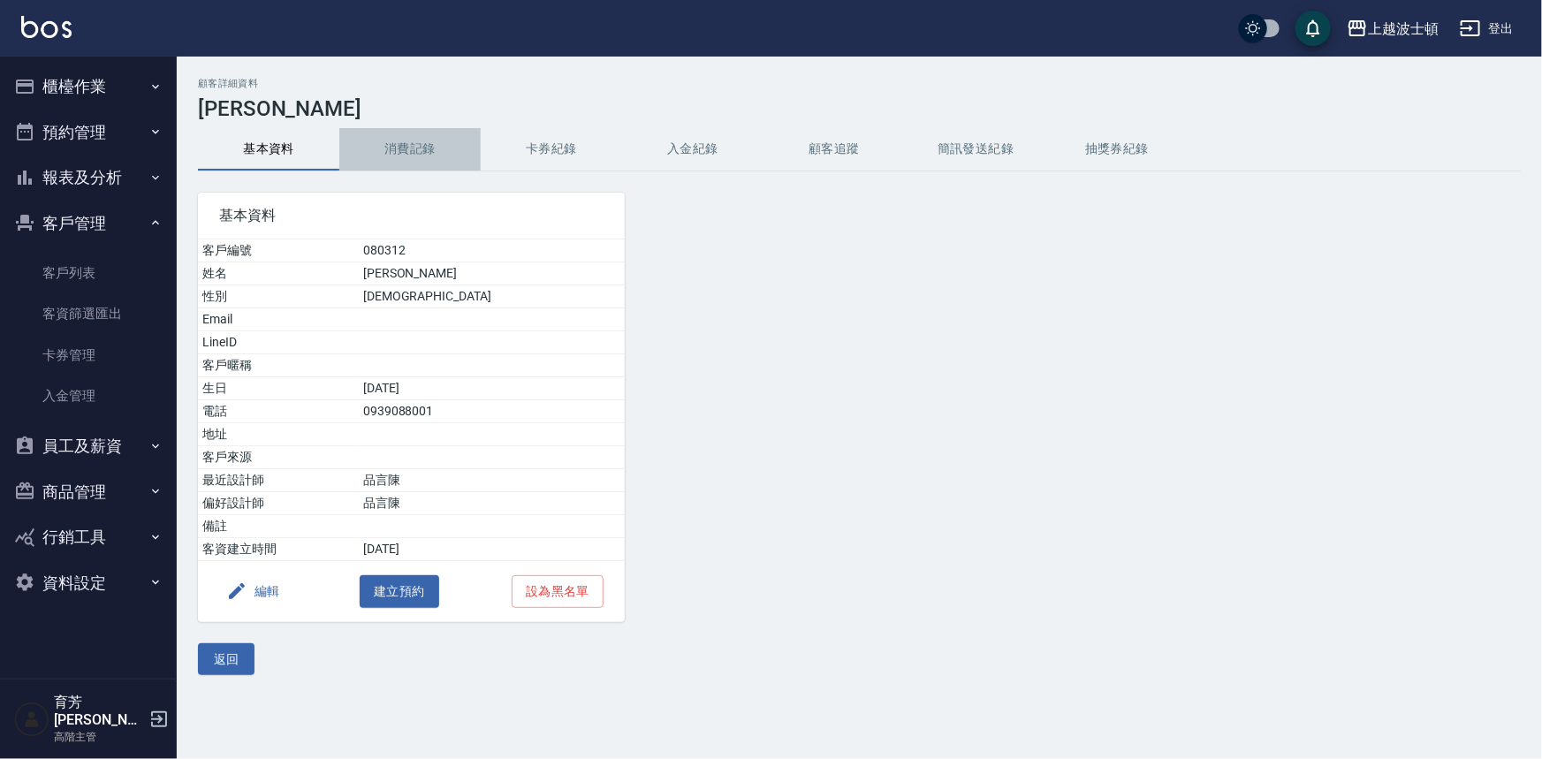
click at [436, 156] on button "消費記錄" at bounding box center [409, 149] width 141 height 42
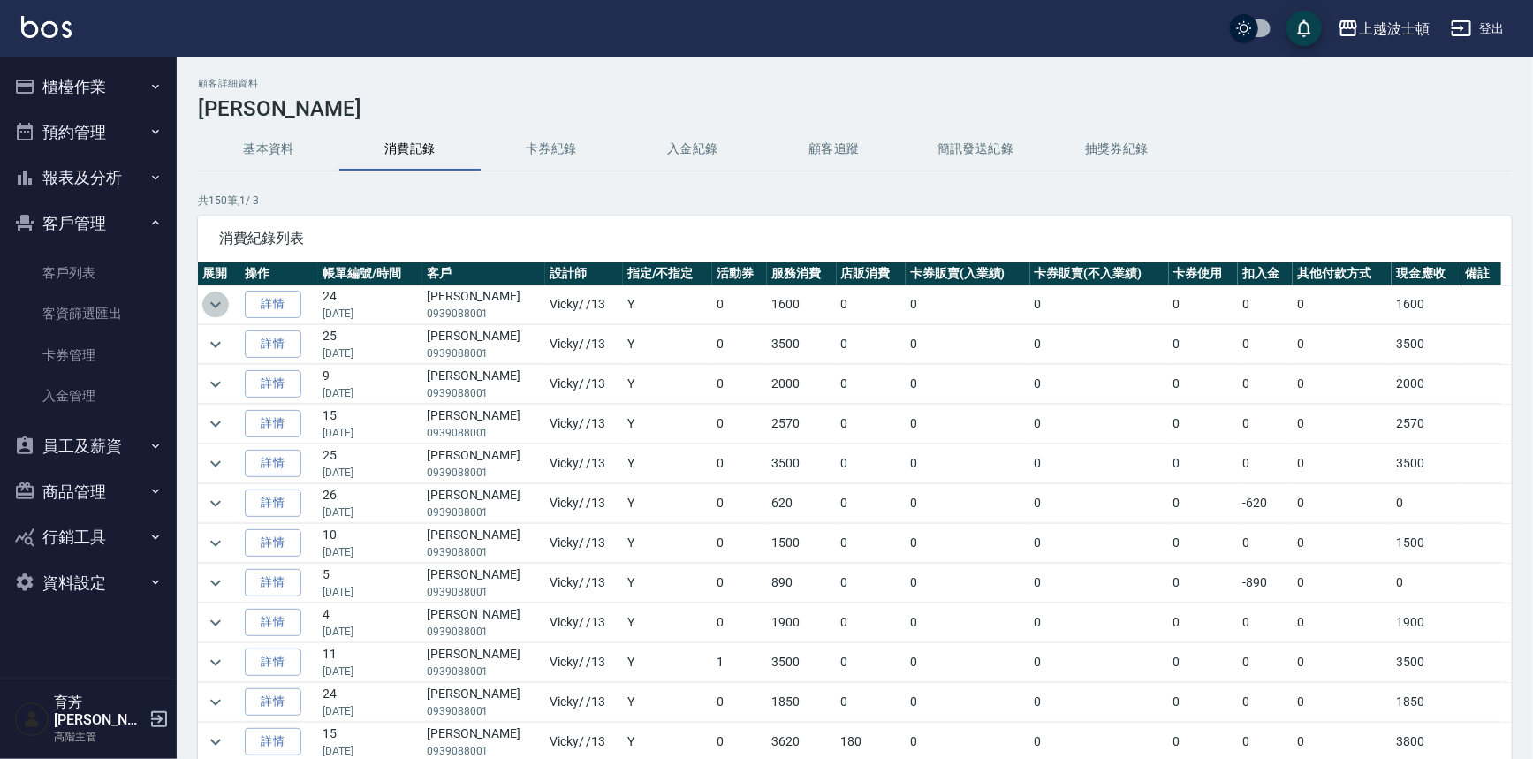
click at [220, 303] on icon "expand row" at bounding box center [215, 304] width 21 height 21
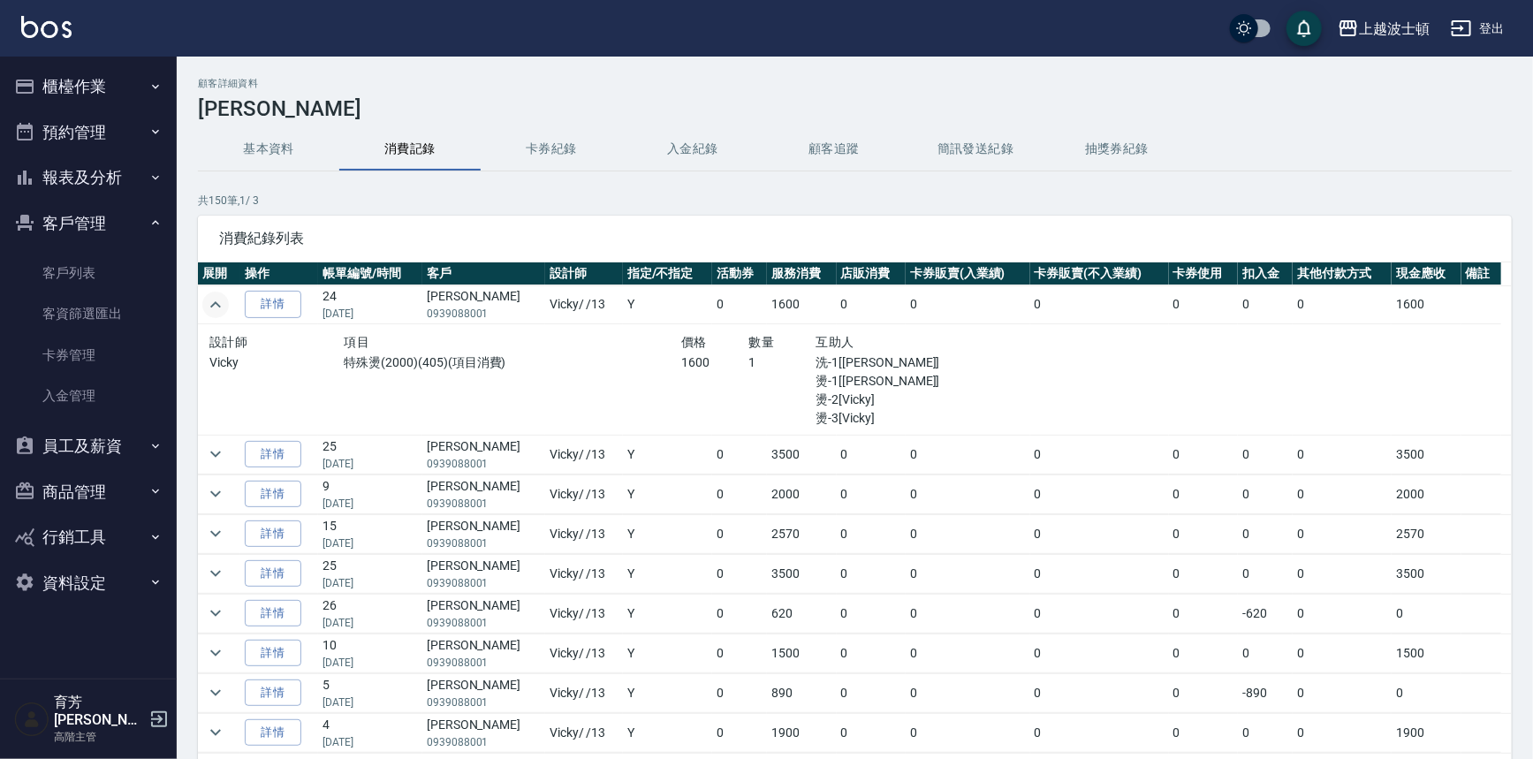
click at [218, 300] on icon "expand row" at bounding box center [215, 304] width 21 height 21
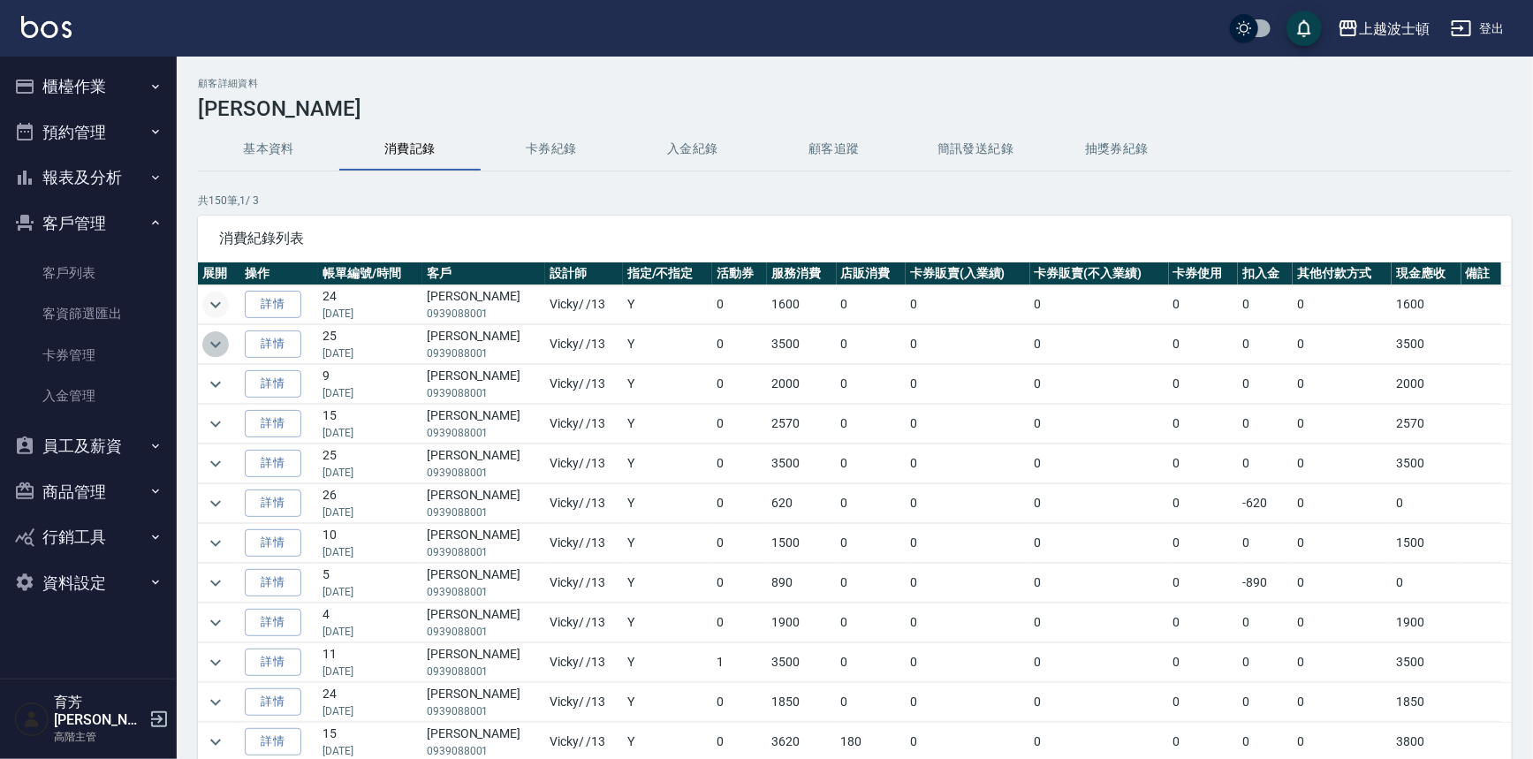
click at [212, 340] on icon "expand row" at bounding box center [215, 344] width 21 height 21
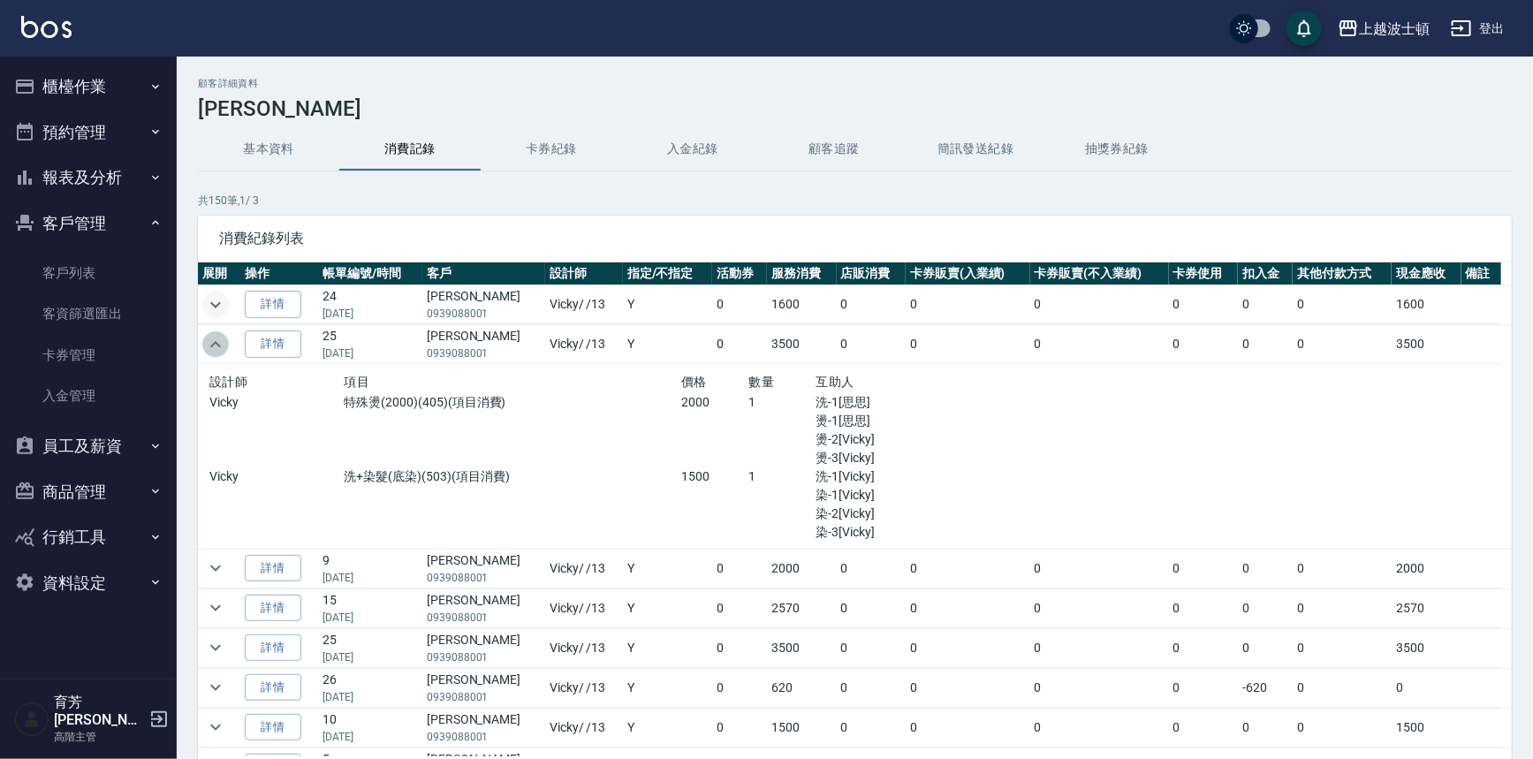
click at [212, 340] on icon "expand row" at bounding box center [215, 344] width 21 height 21
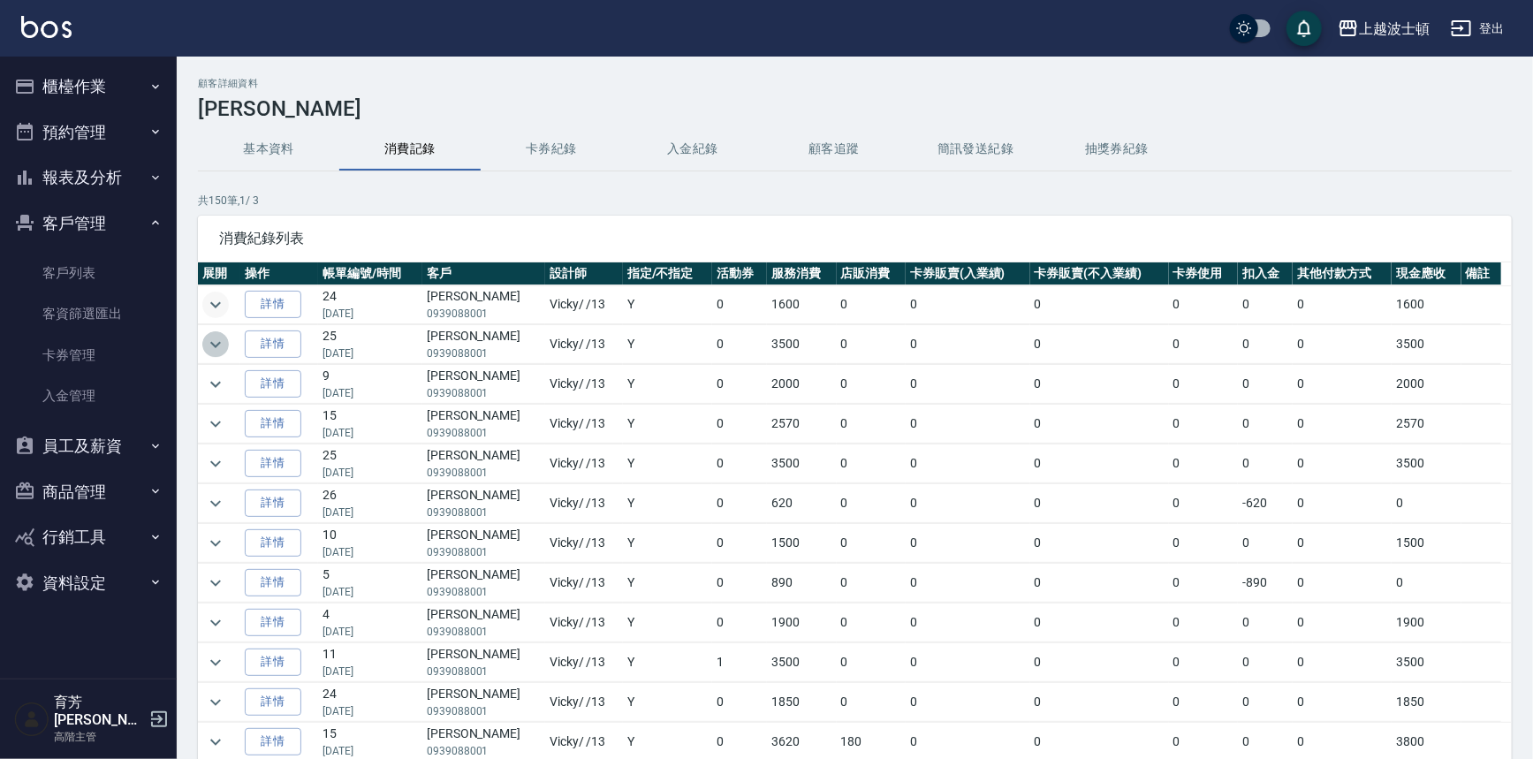
click at [212, 340] on icon "expand row" at bounding box center [215, 344] width 21 height 21
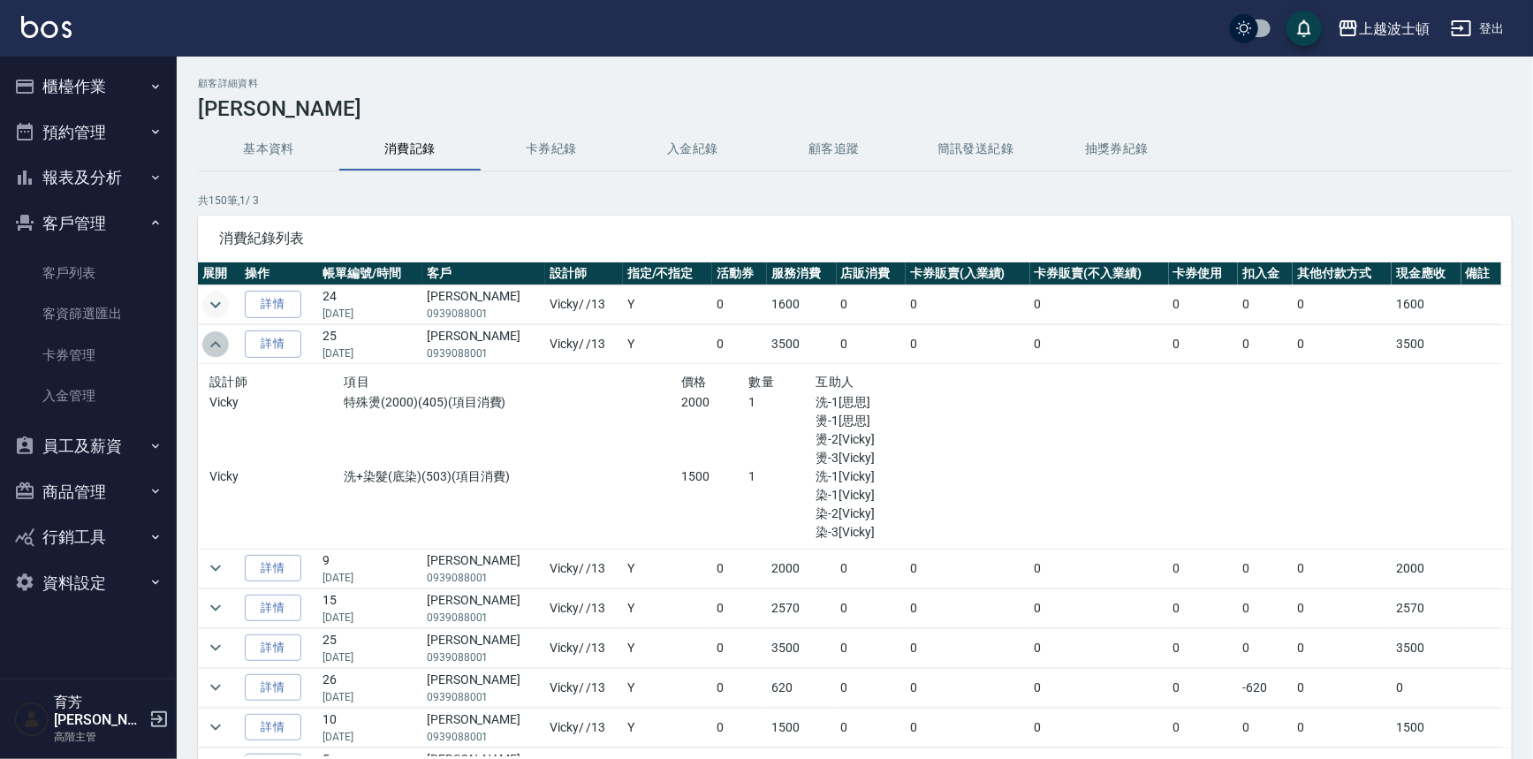
click at [214, 340] on icon "expand row" at bounding box center [215, 344] width 21 height 21
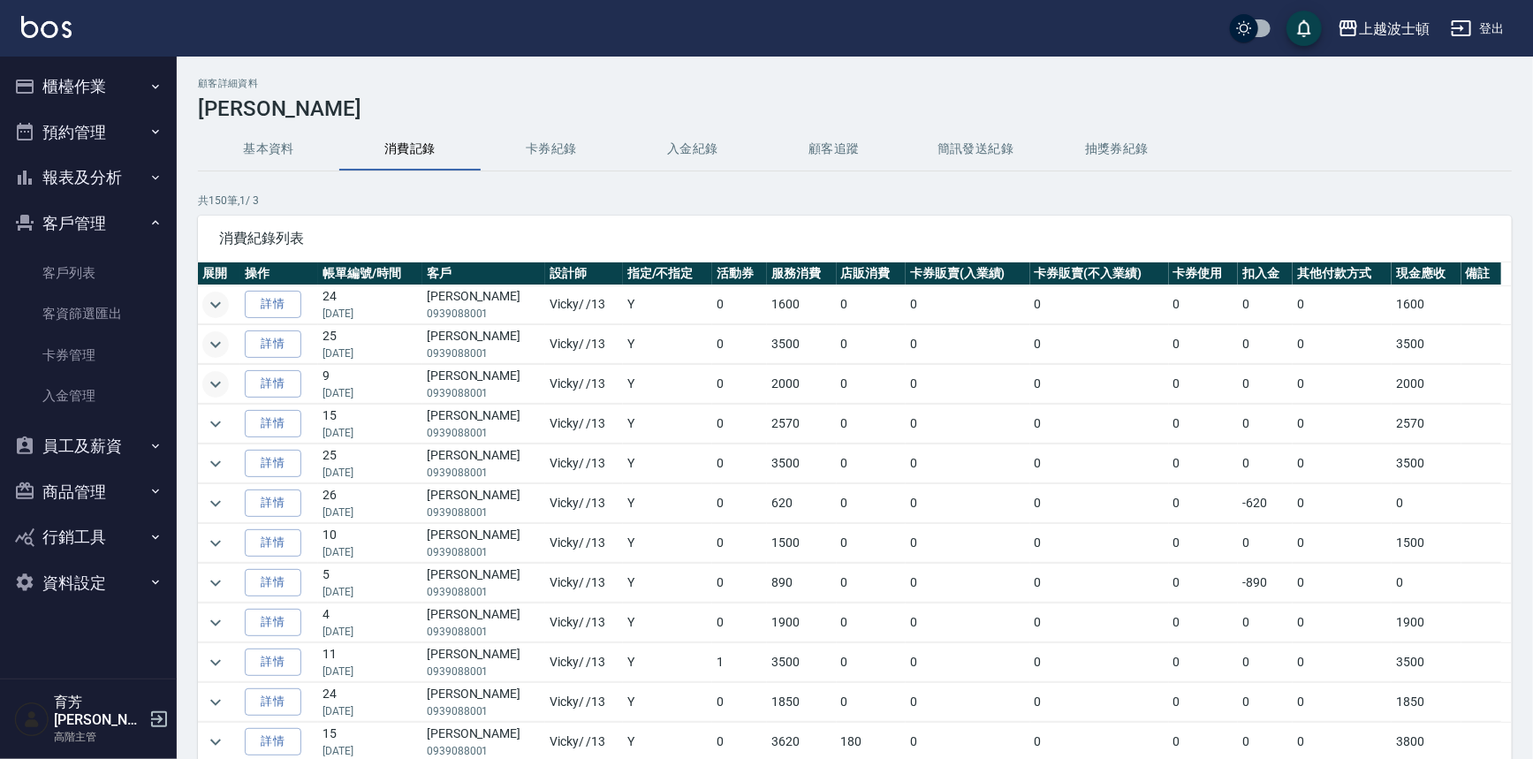
click at [216, 383] on icon "expand row" at bounding box center [215, 384] width 21 height 21
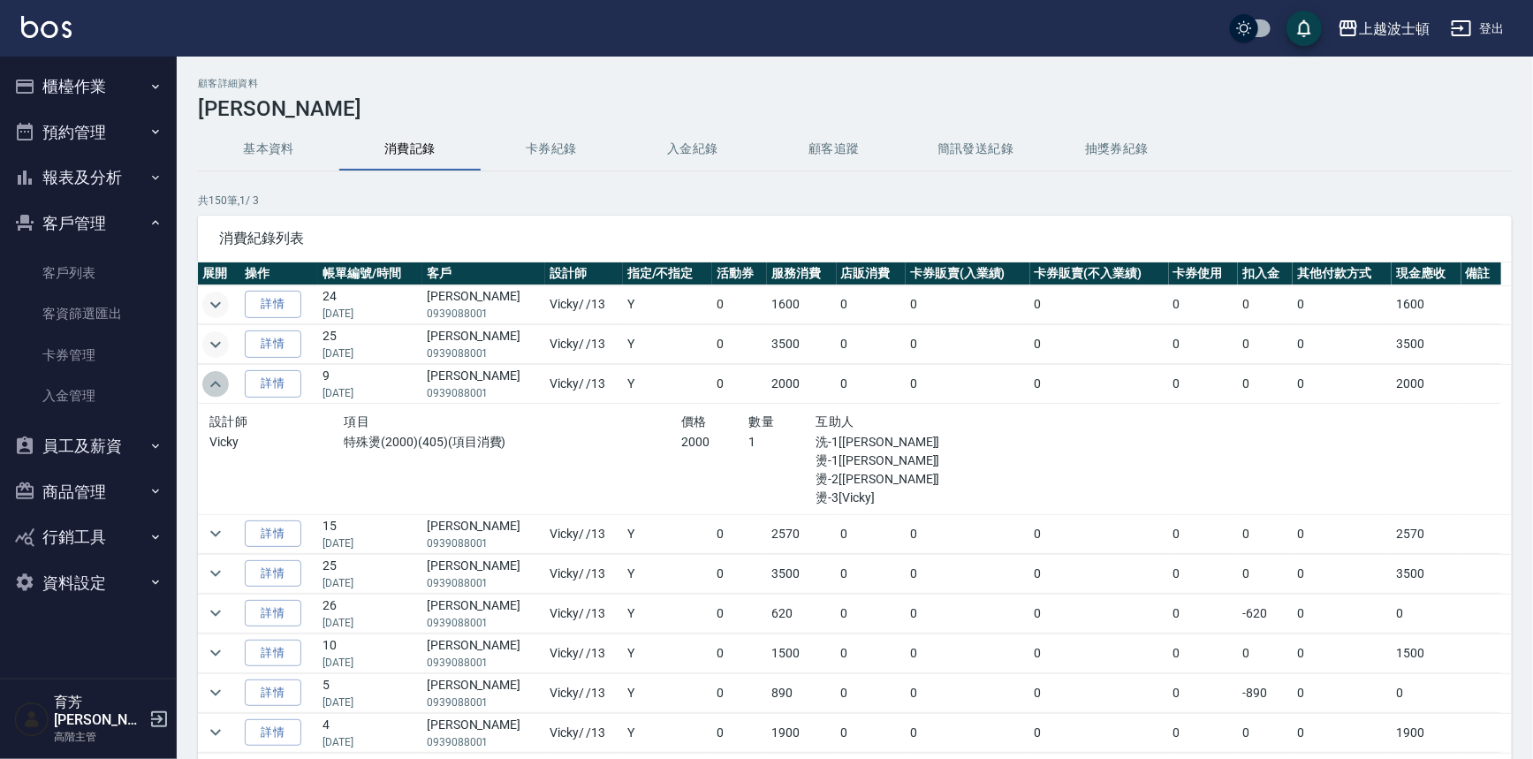
click at [216, 382] on icon "expand row" at bounding box center [215, 384] width 21 height 21
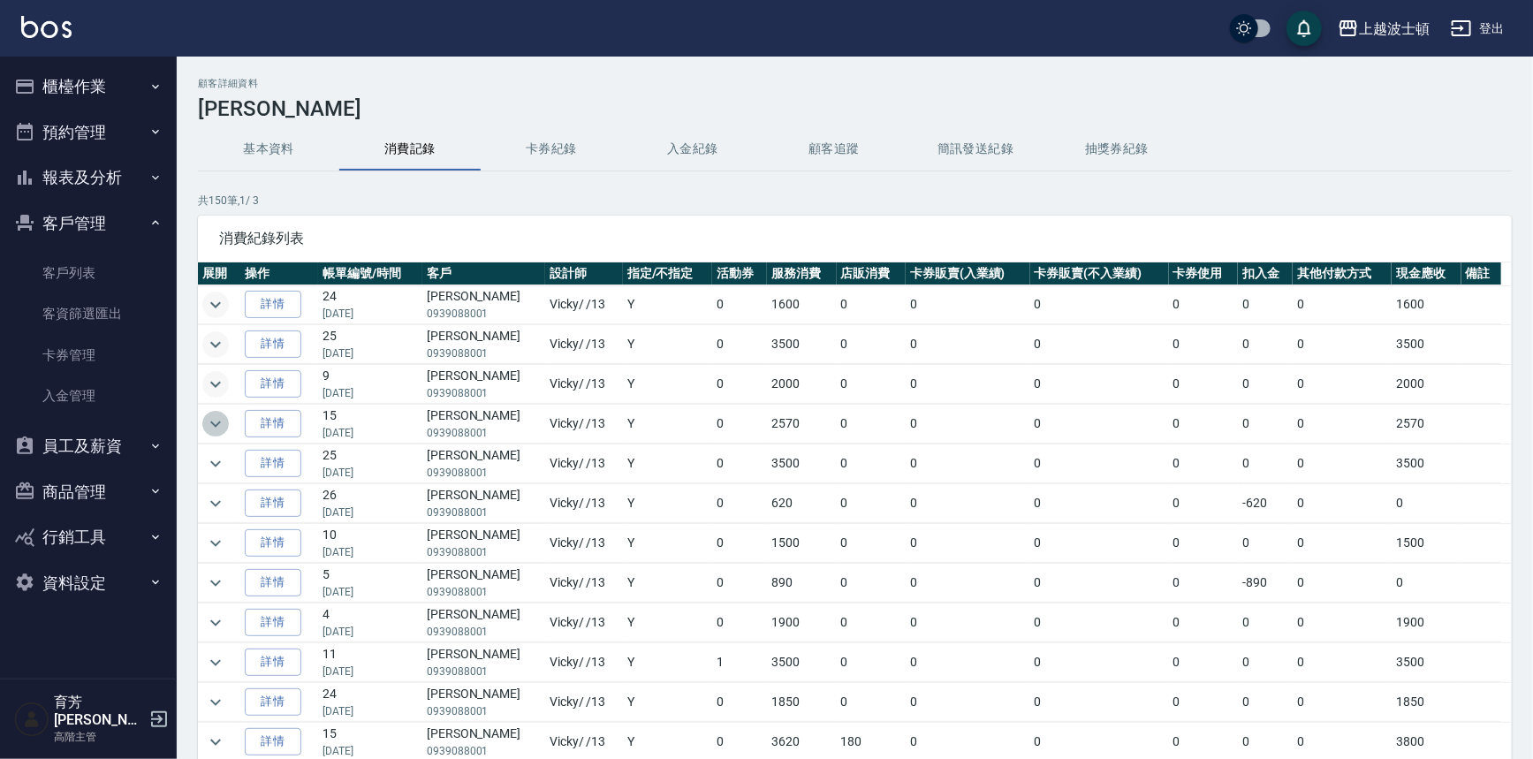
click at [213, 426] on icon "expand row" at bounding box center [215, 423] width 21 height 21
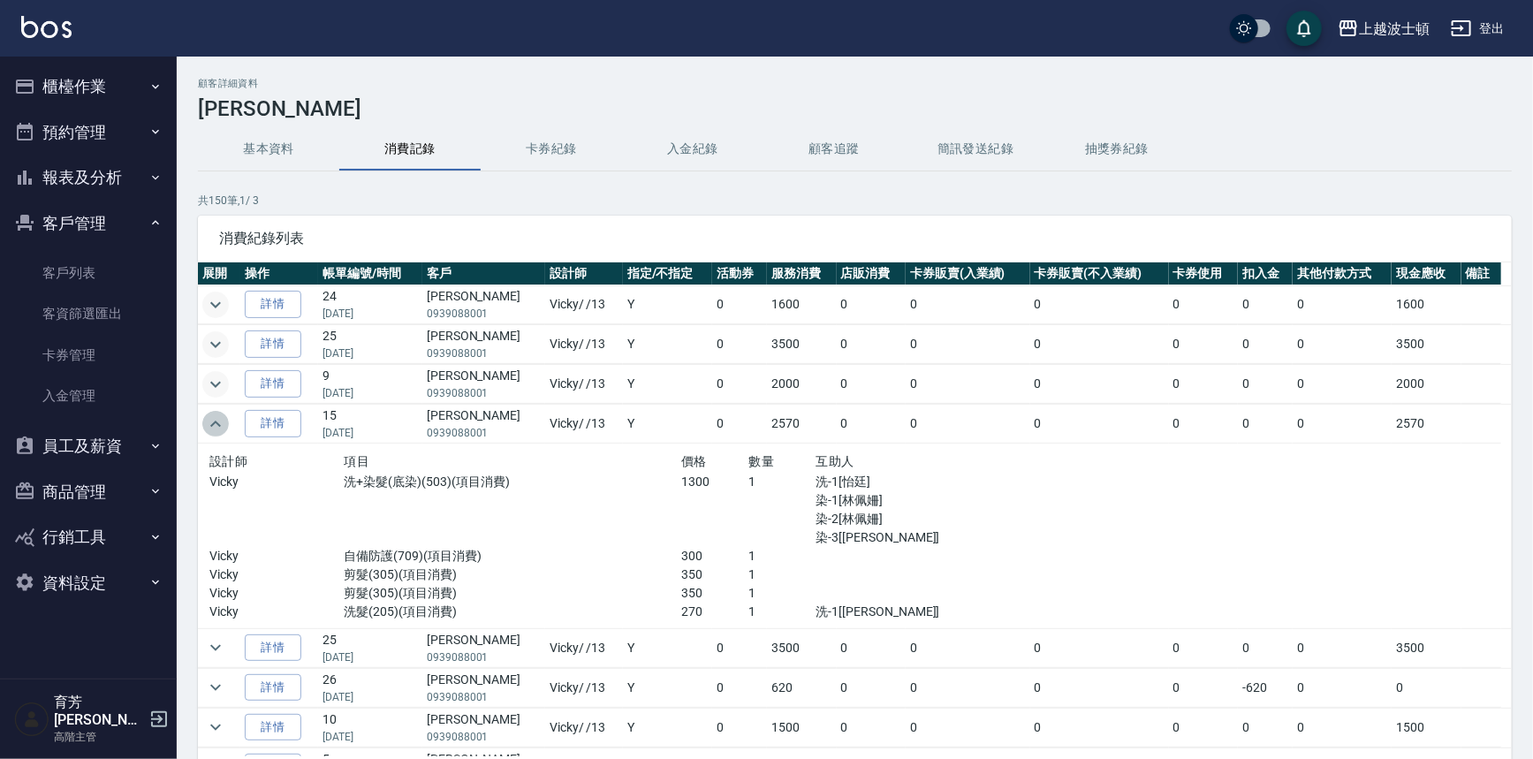
click at [213, 426] on icon "expand row" at bounding box center [215, 423] width 21 height 21
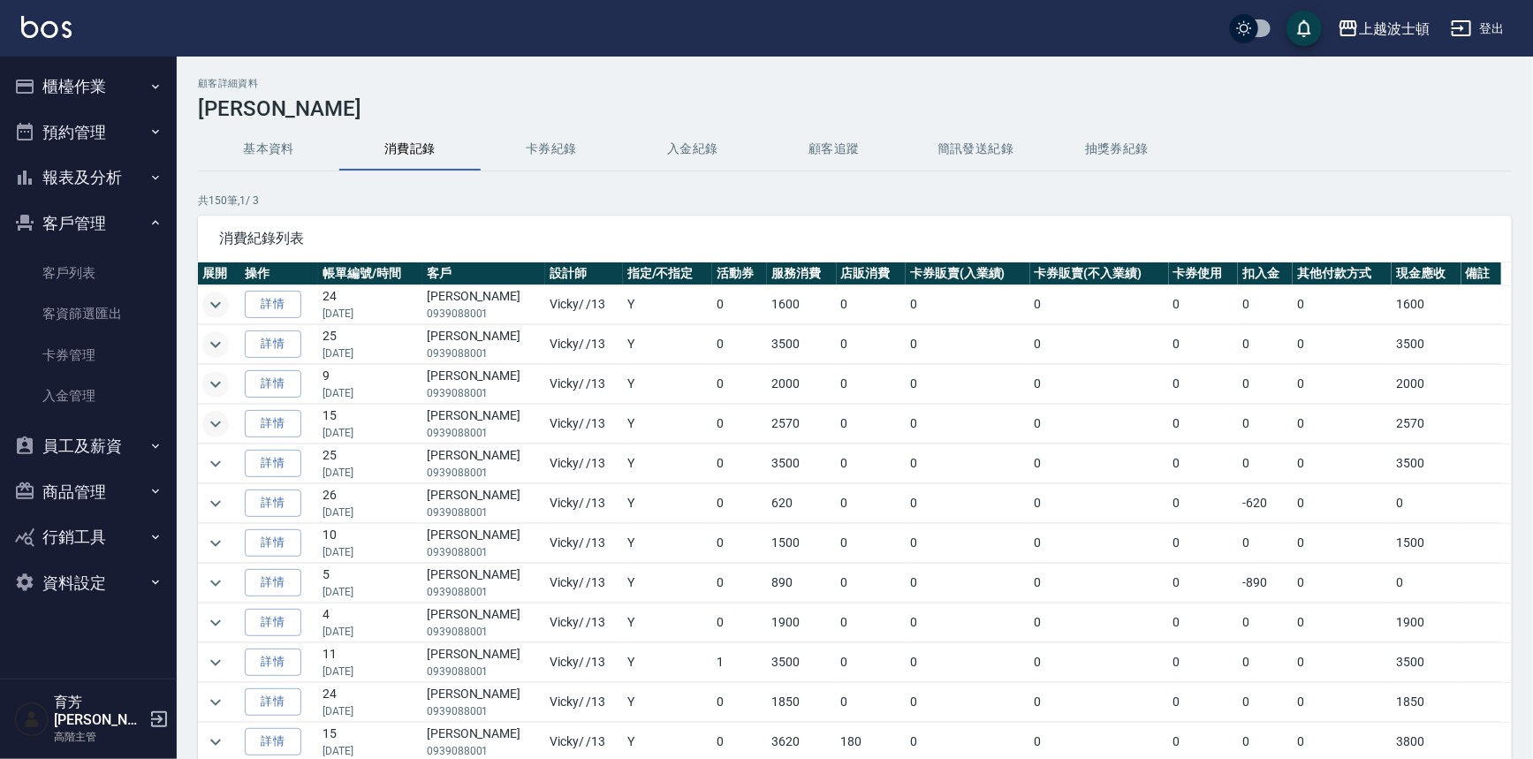
click at [213, 427] on icon "expand row" at bounding box center [215, 423] width 21 height 21
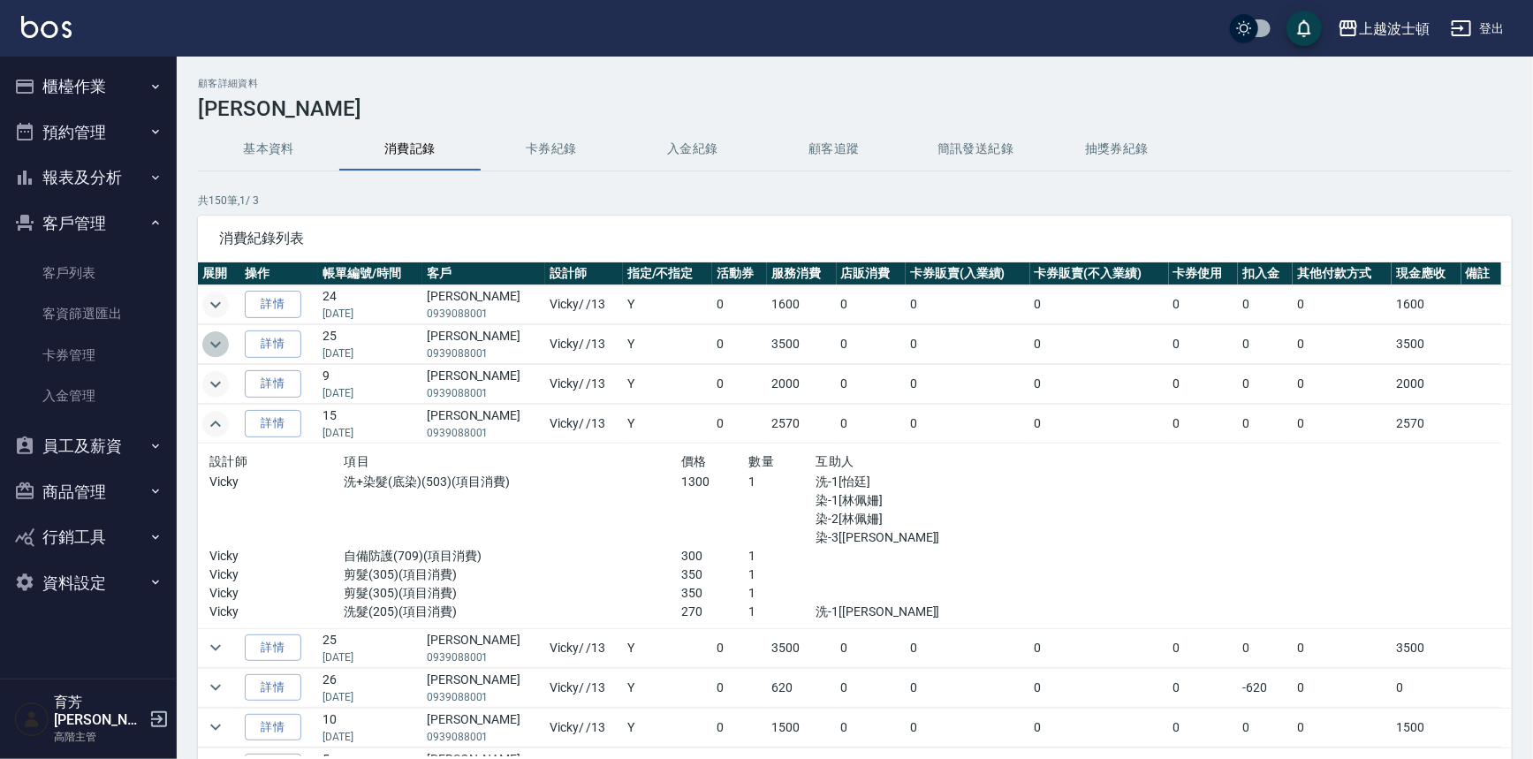
click at [221, 345] on icon "expand row" at bounding box center [215, 344] width 21 height 21
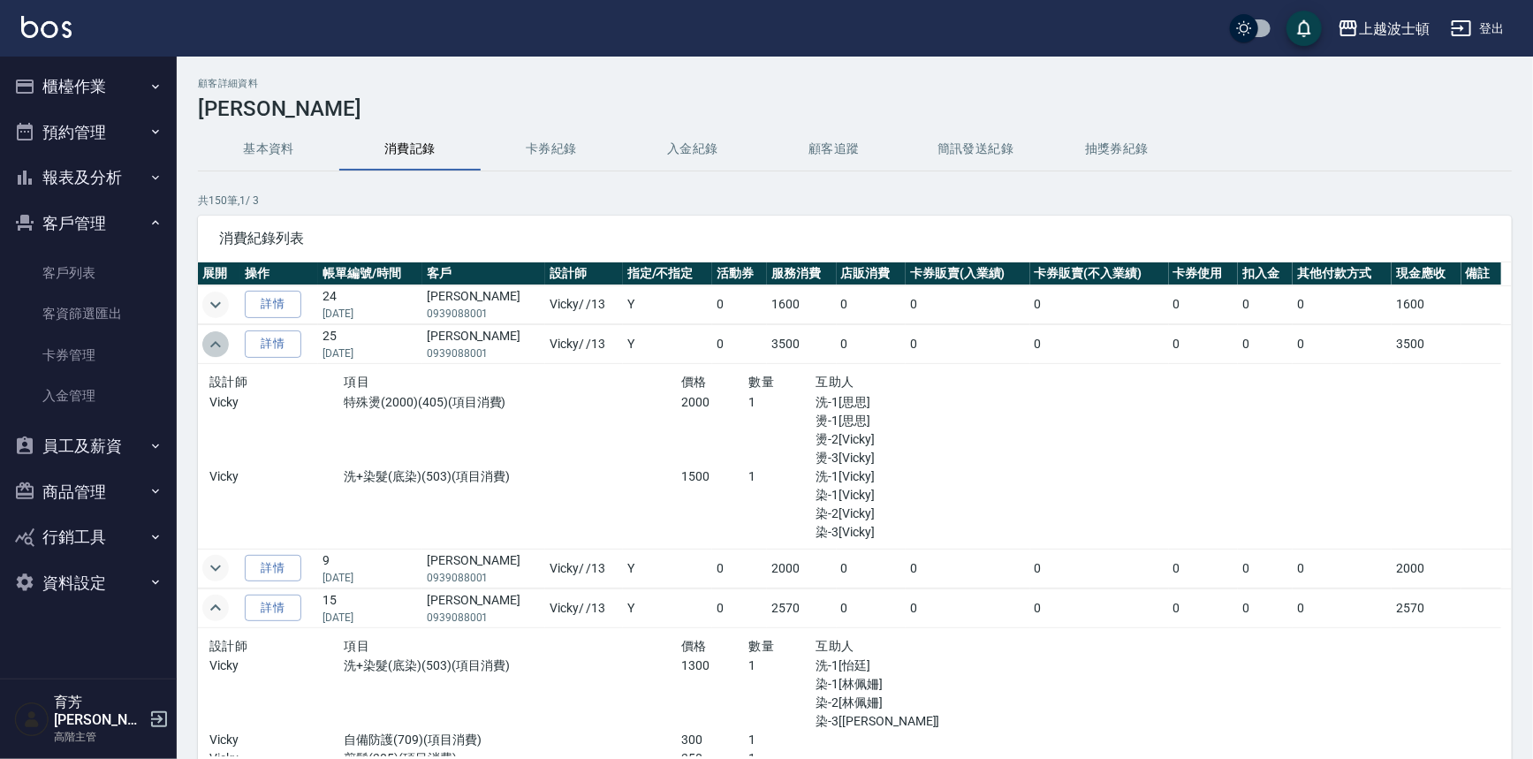
click at [220, 346] on icon "expand row" at bounding box center [215, 344] width 21 height 21
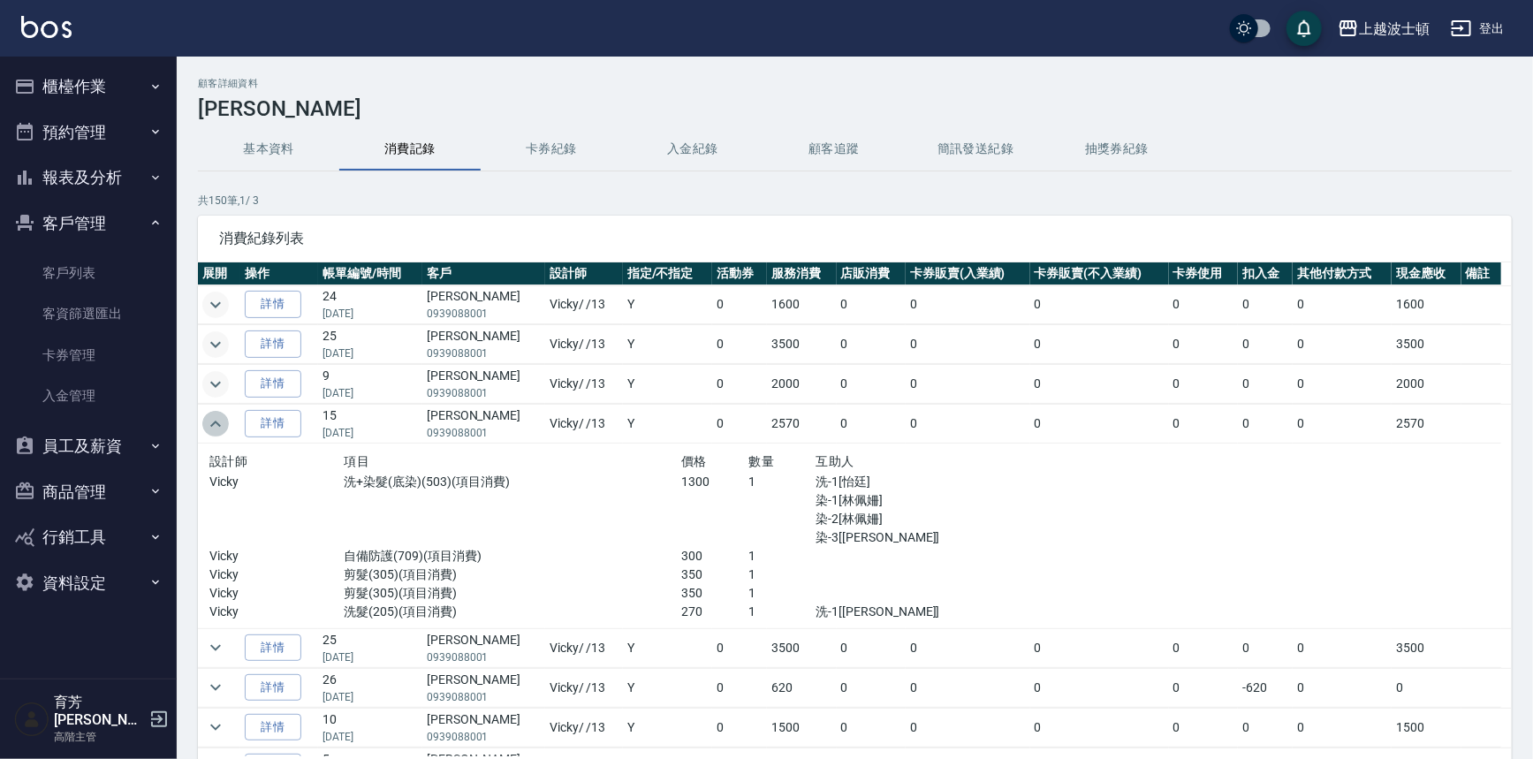
click at [216, 426] on icon "expand row" at bounding box center [215, 423] width 21 height 21
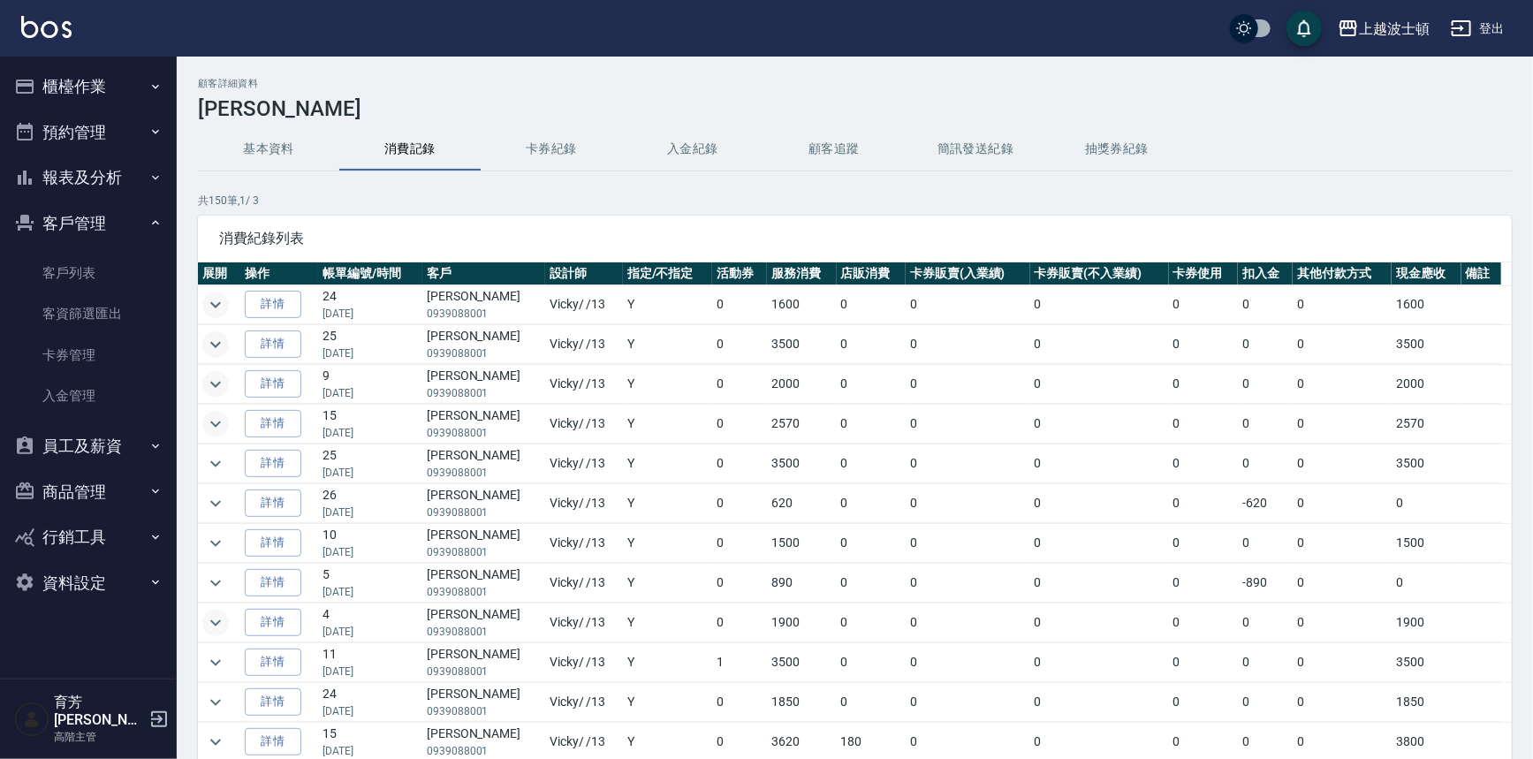
click at [218, 618] on icon "expand row" at bounding box center [215, 622] width 21 height 21
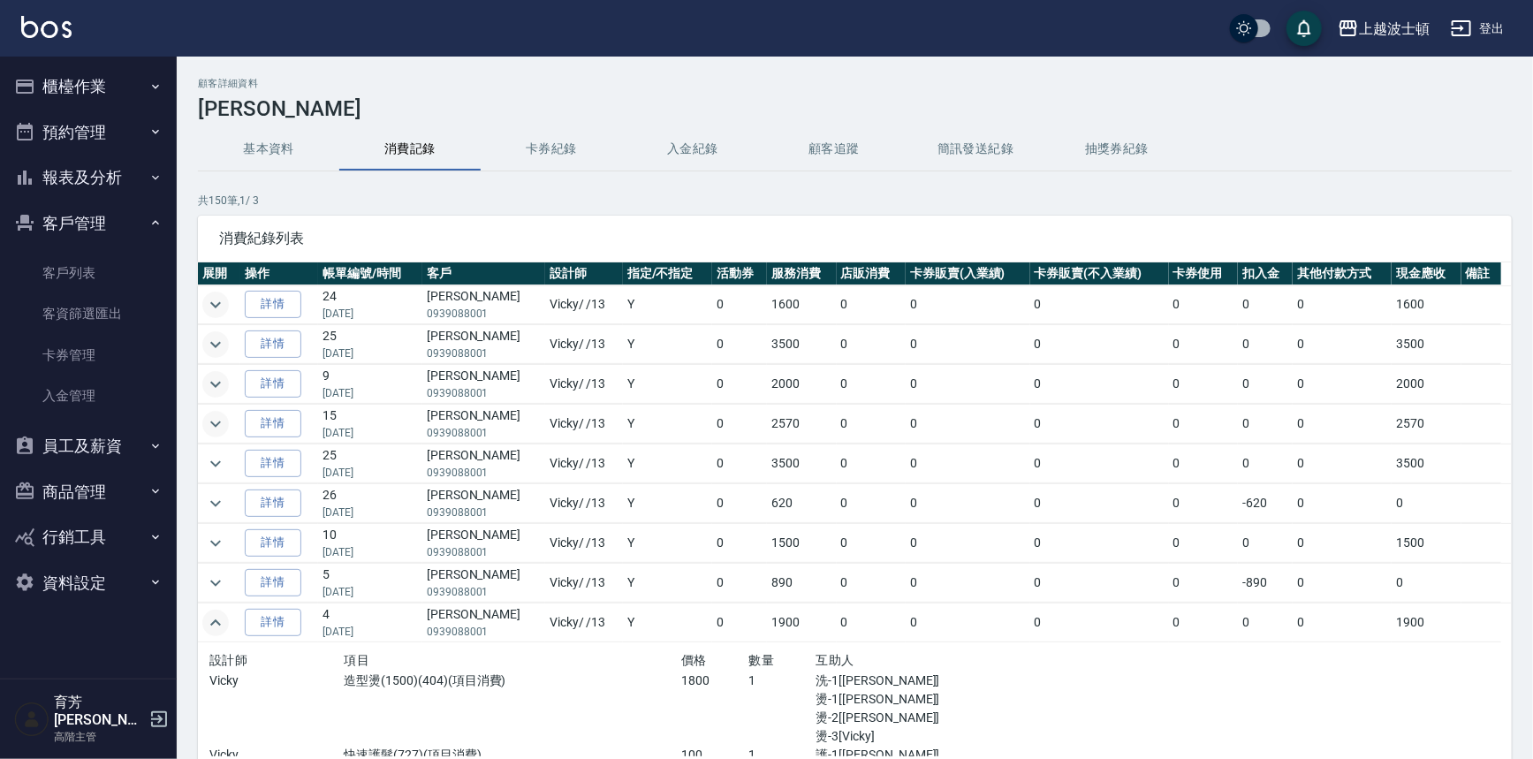
scroll to position [119, 0]
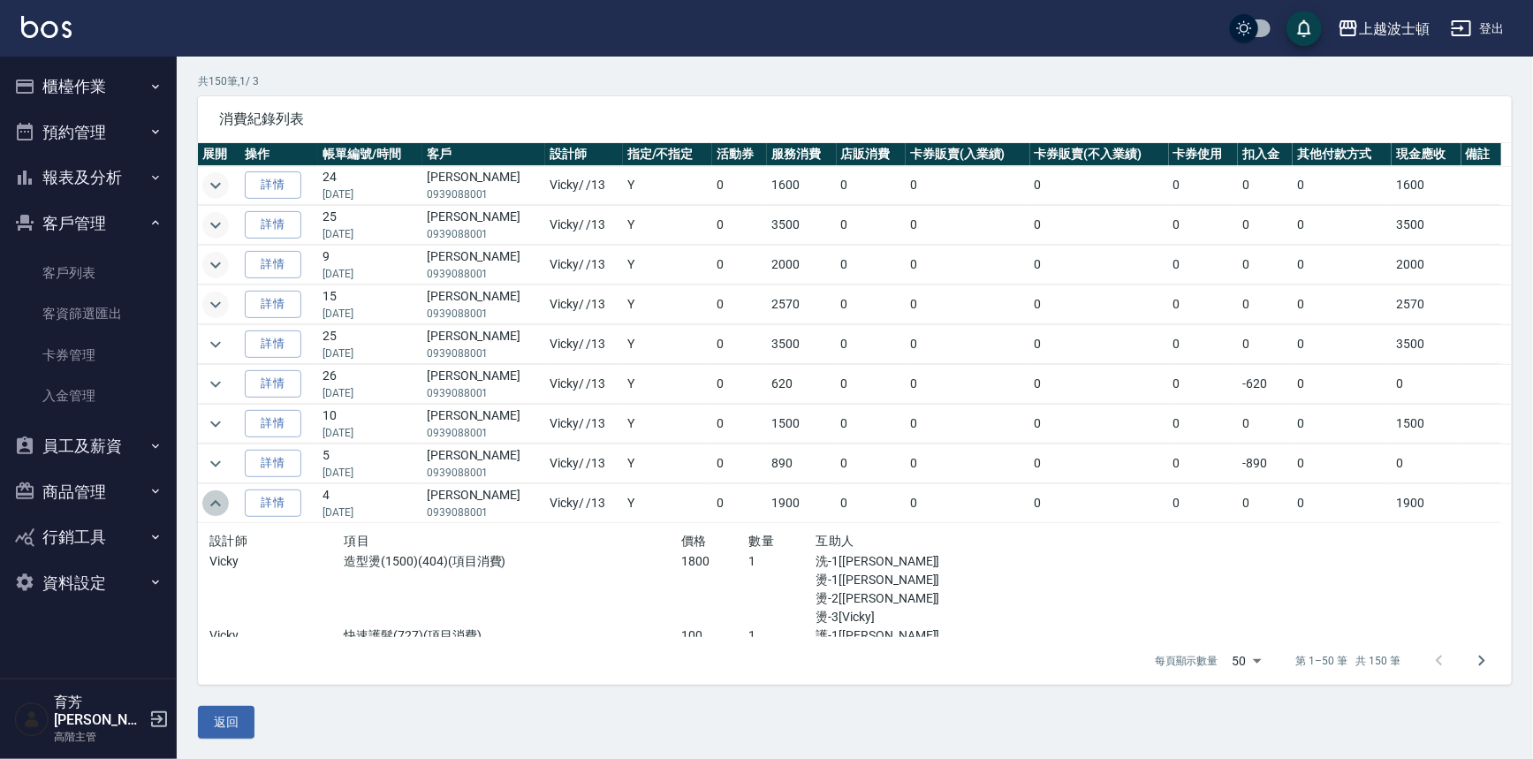
click at [214, 501] on icon "expand row" at bounding box center [215, 503] width 21 height 21
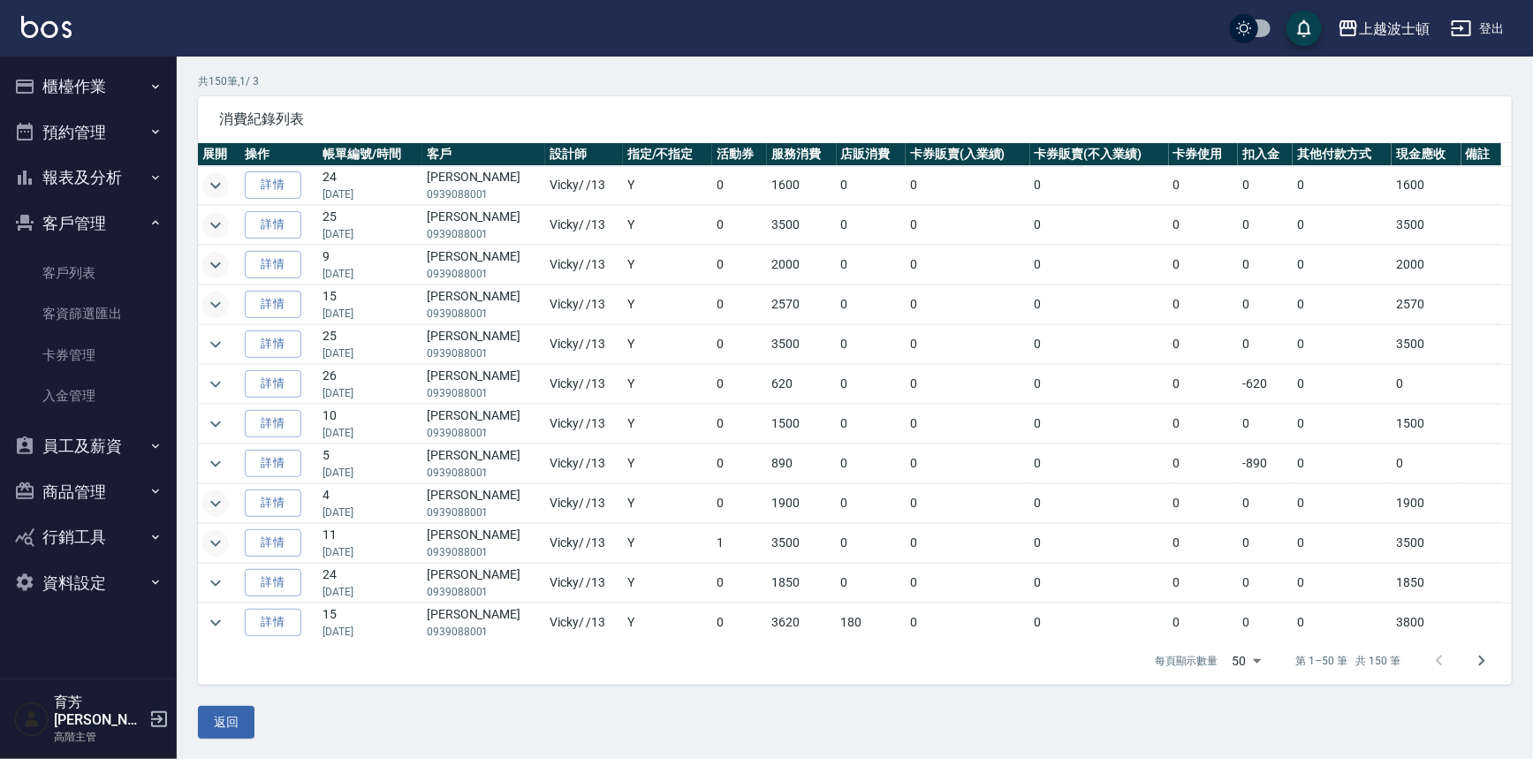
click at [218, 536] on icon "expand row" at bounding box center [215, 543] width 21 height 21
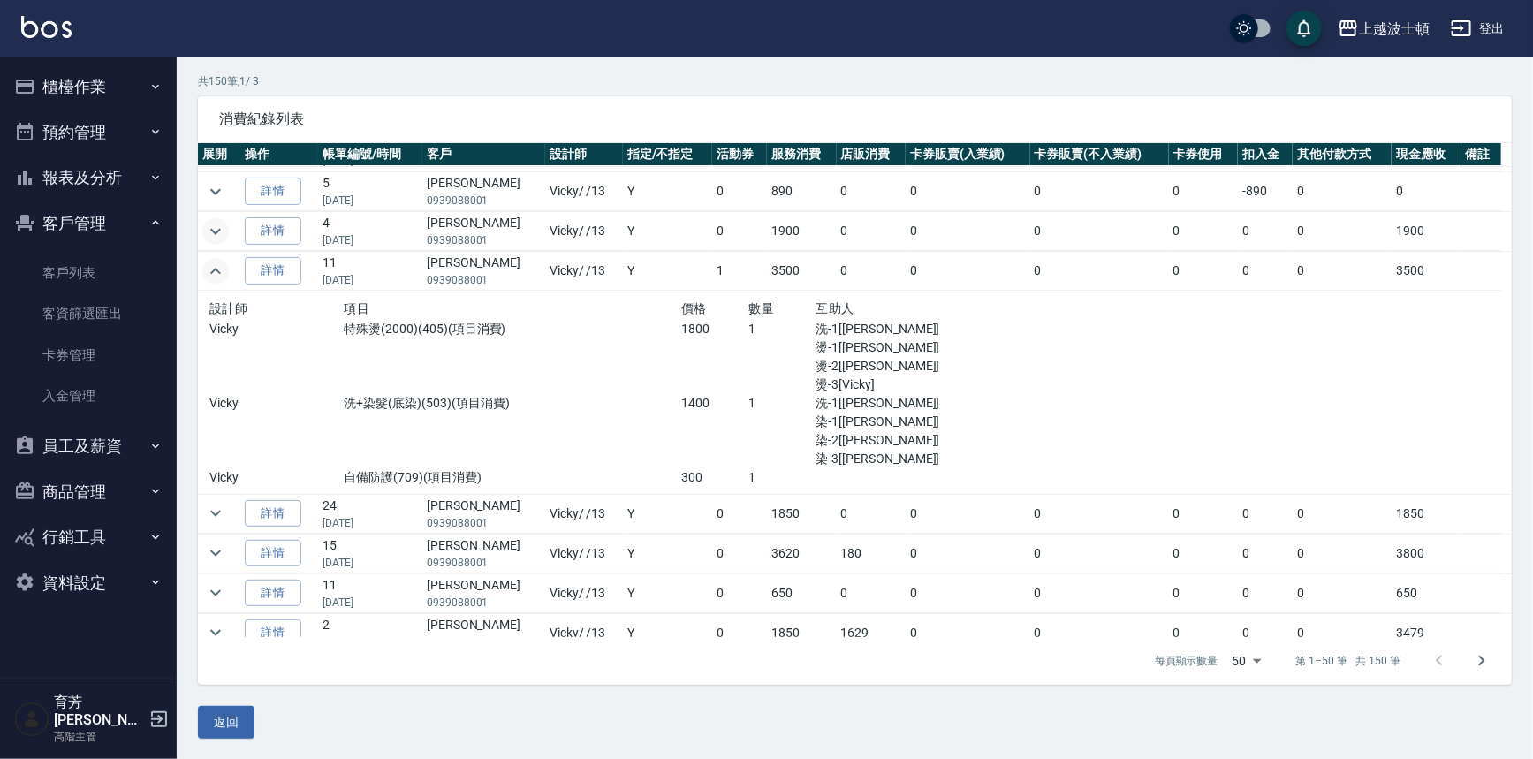
scroll to position [279, 0]
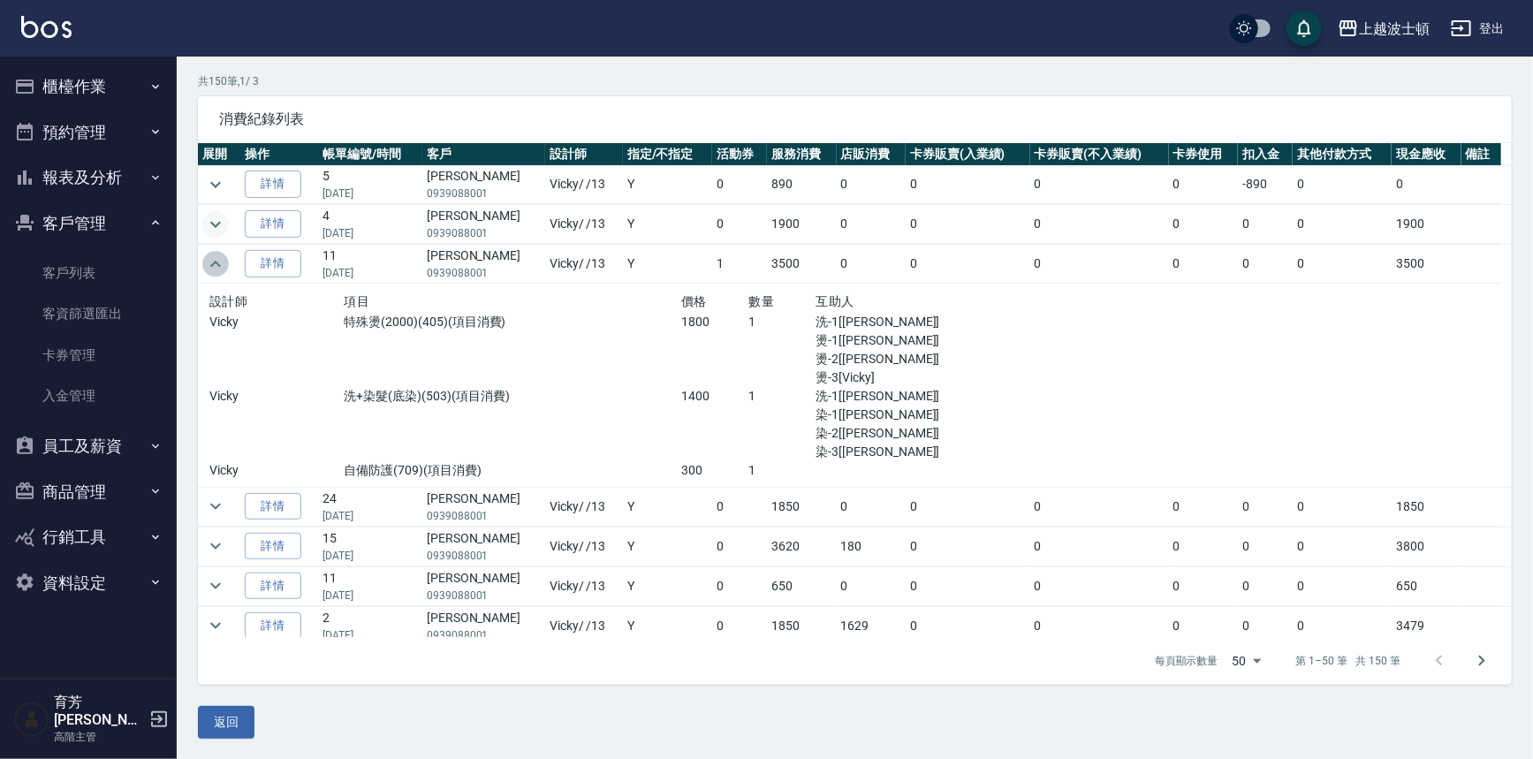
click at [226, 265] on button "expand row" at bounding box center [215, 264] width 27 height 27
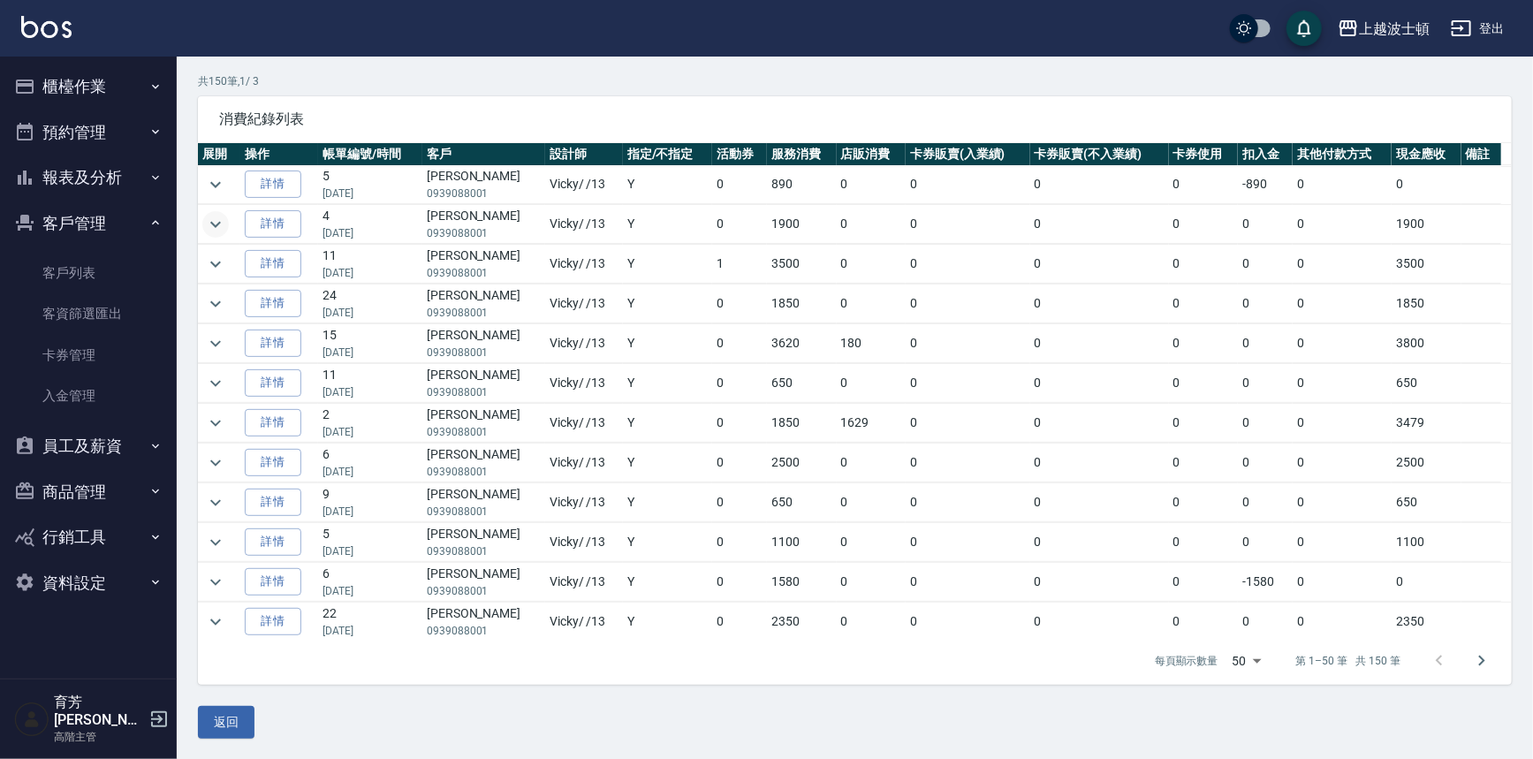
click at [104, 230] on button "客戶管理" at bounding box center [88, 224] width 163 height 46
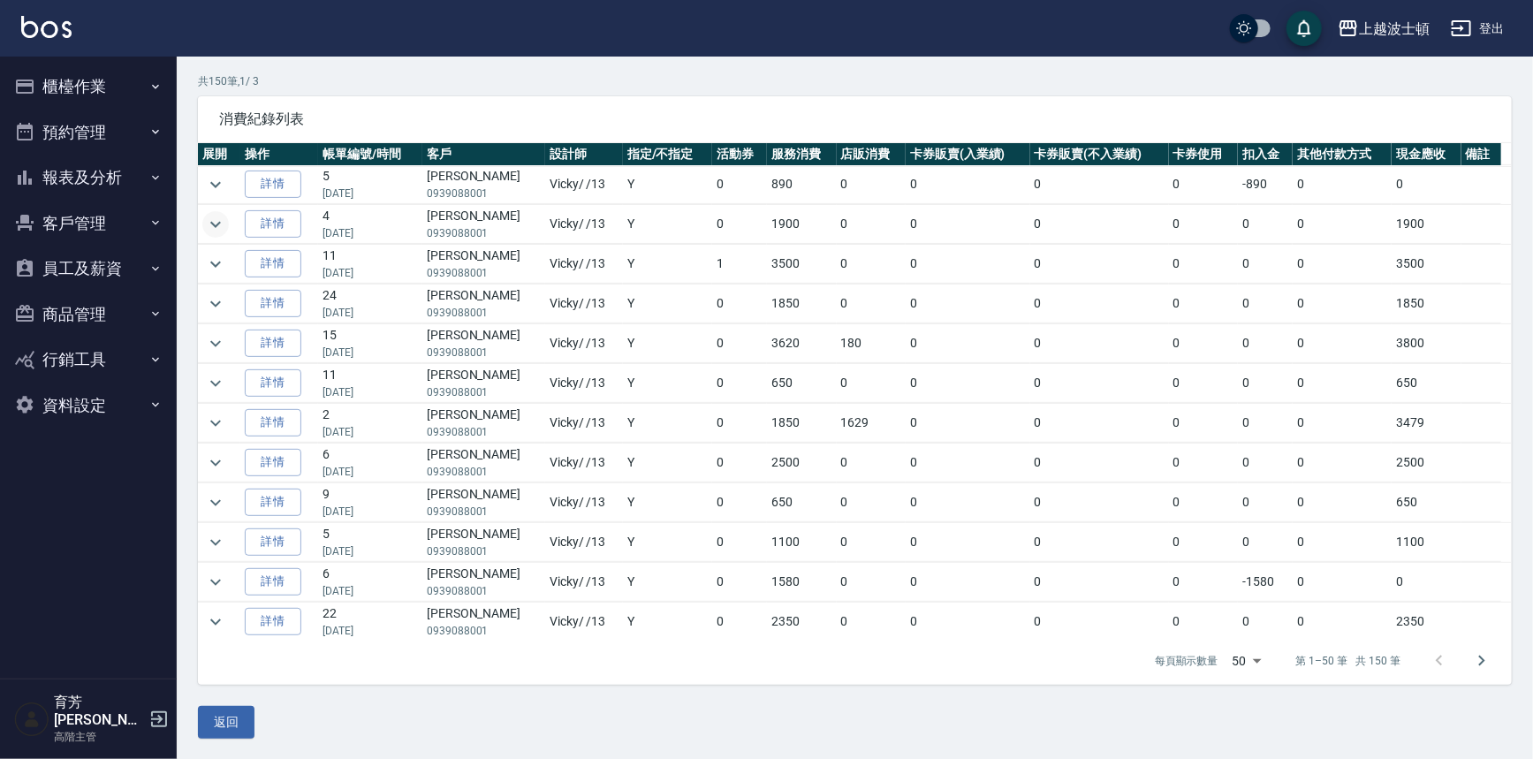
click at [57, 87] on button "櫃檯作業" at bounding box center [88, 87] width 163 height 46
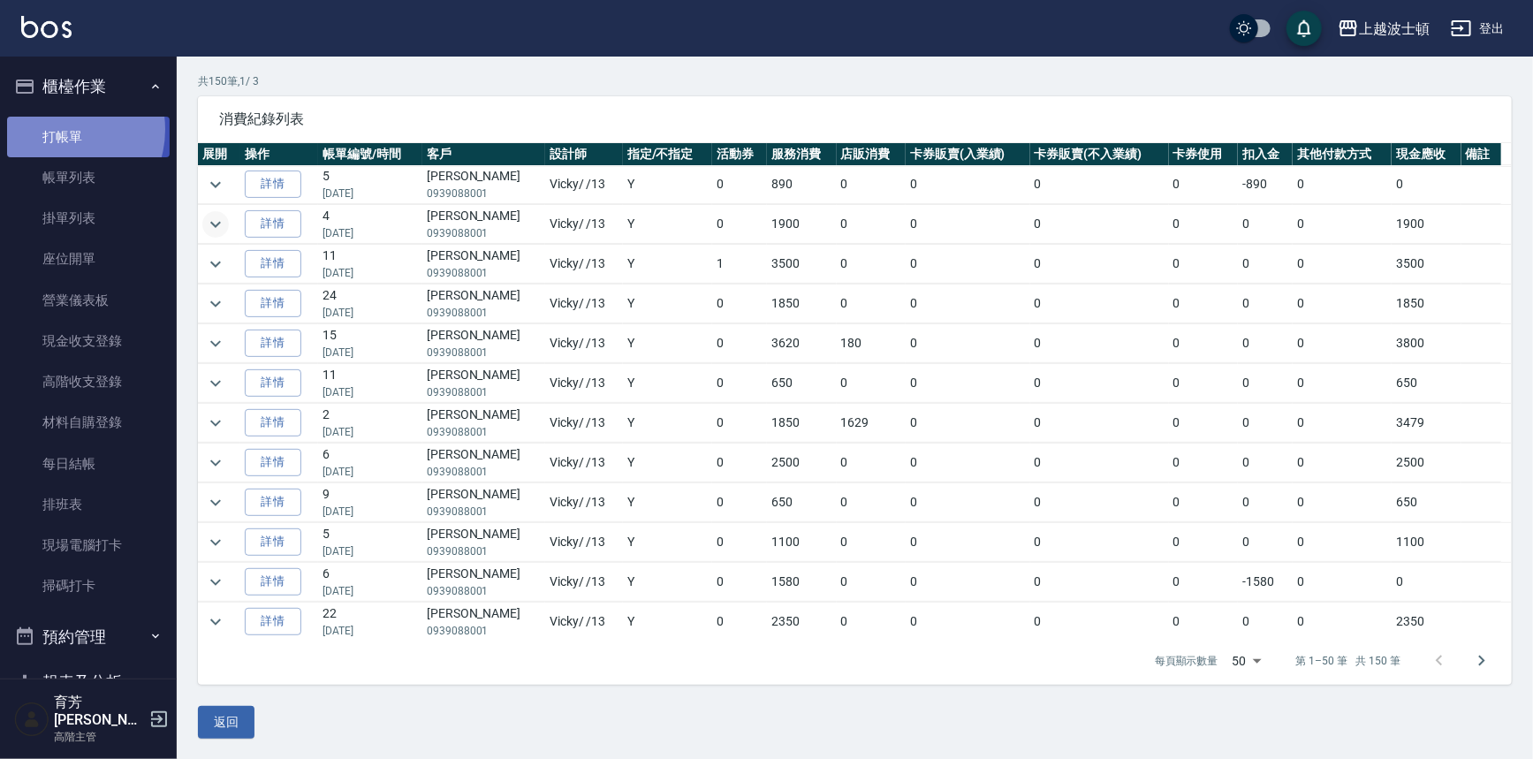
click at [59, 129] on link "打帳單" at bounding box center [88, 137] width 163 height 41
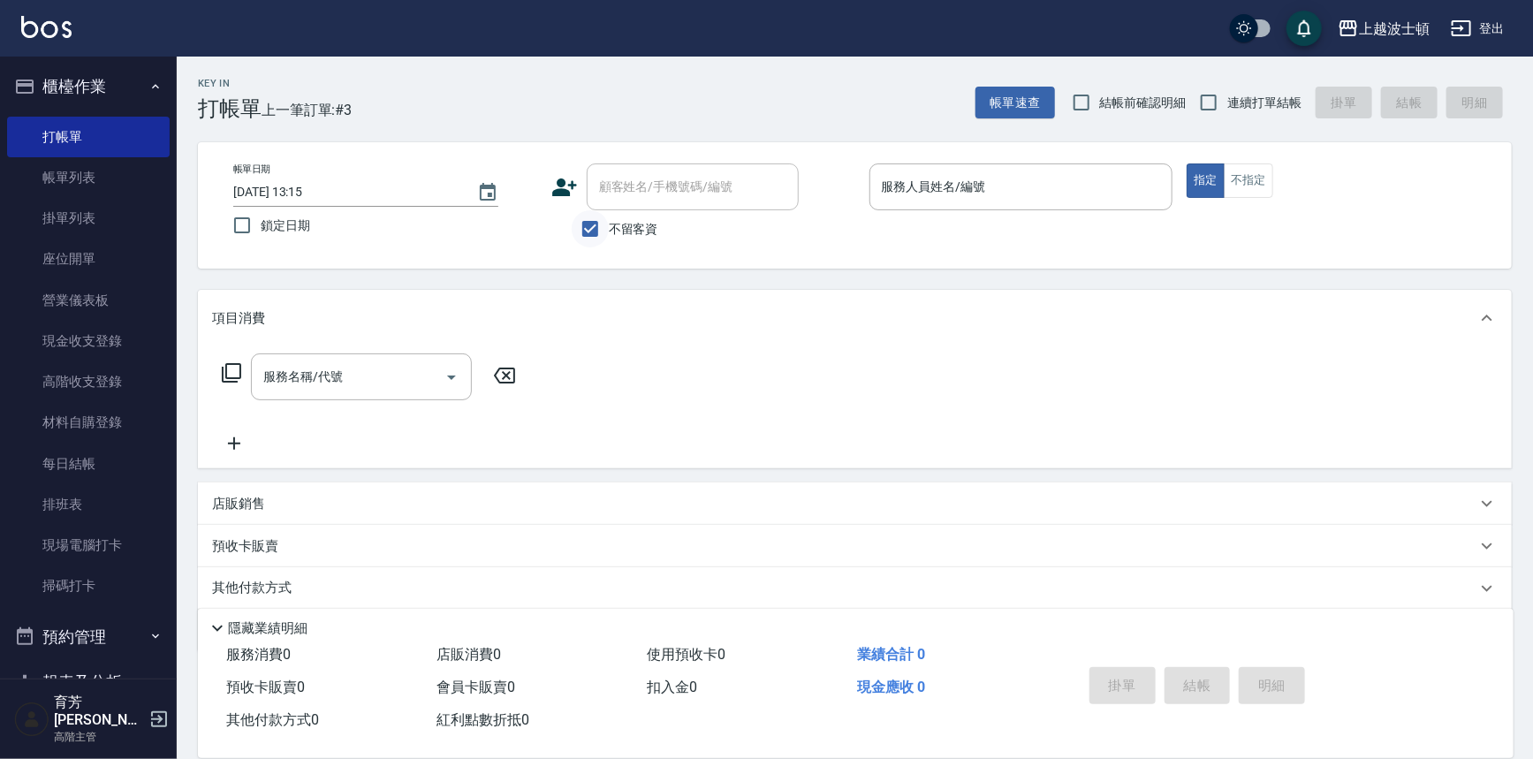
drag, startPoint x: 590, startPoint y: 222, endPoint x: 603, endPoint y: 213, distance: 15.2
click at [590, 221] on input "不留客資" at bounding box center [590, 228] width 37 height 37
checkbox input "false"
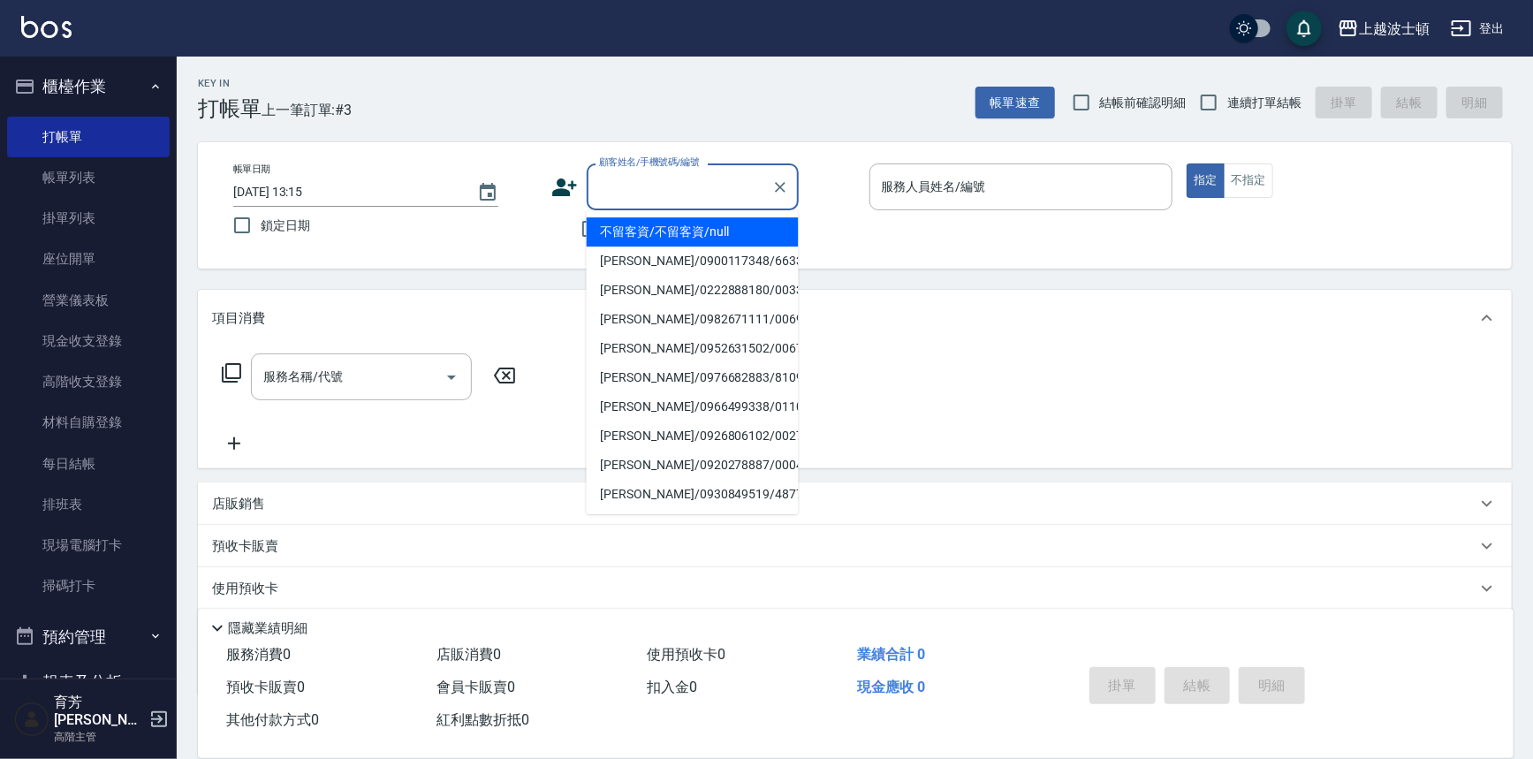
click at [610, 201] on input "顧客姓名/手機號碼/編號" at bounding box center [680, 186] width 170 height 31
type input "0202"
